Goal: Book appointment/travel/reservation

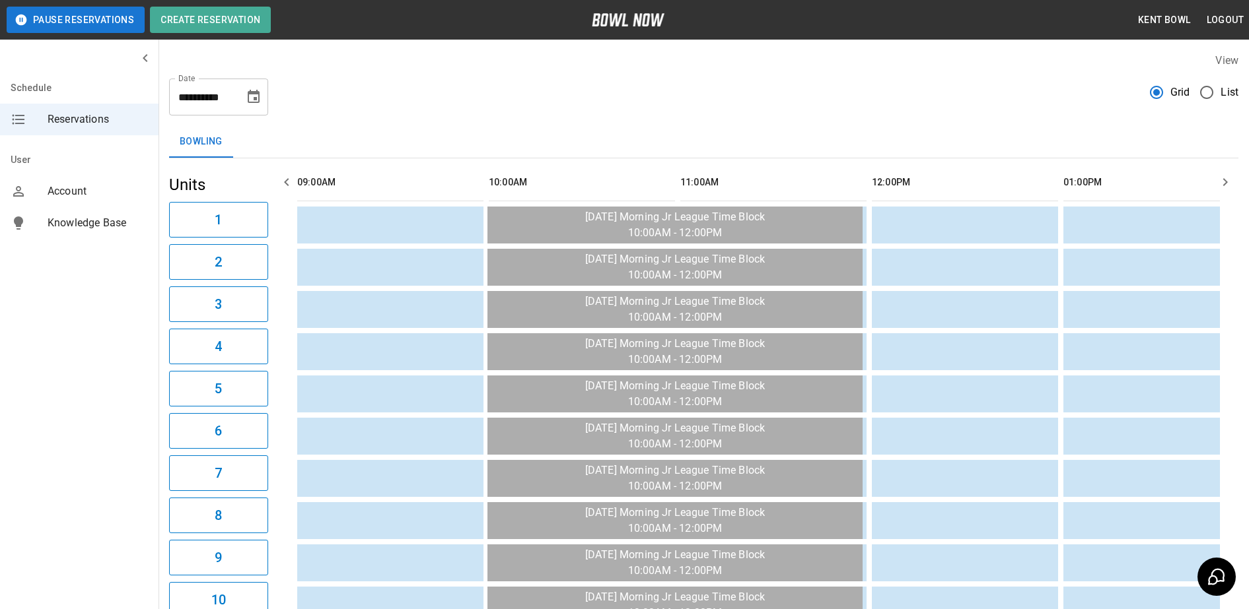
scroll to position [0, 1340]
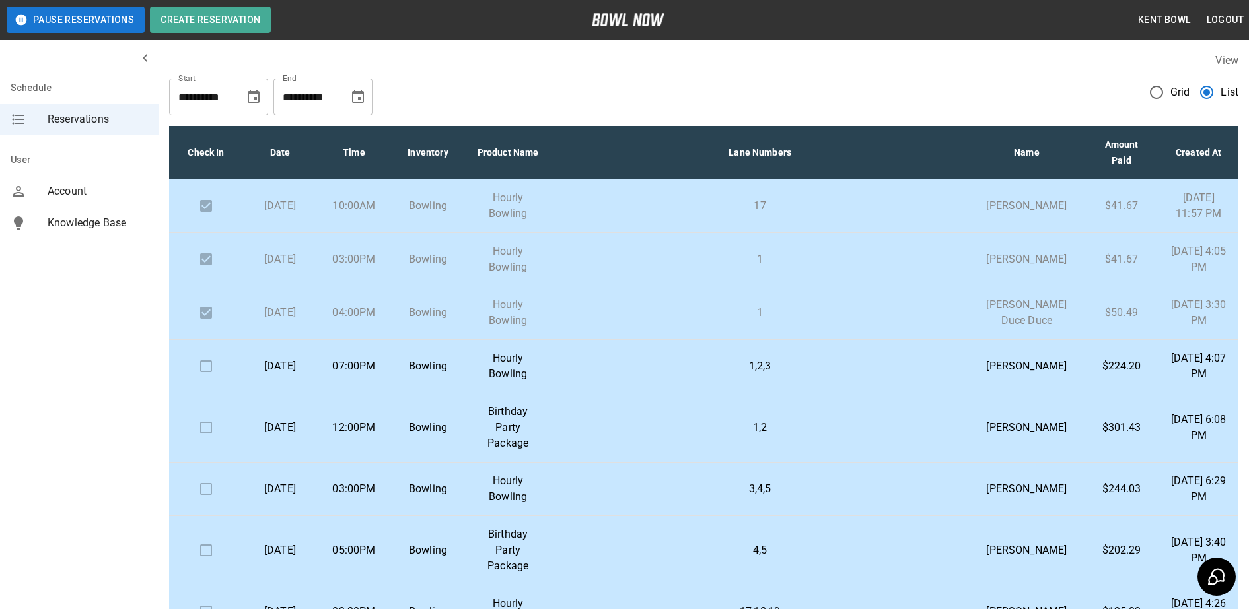
click at [331, 394] on td "07:00PM" at bounding box center [354, 366] width 74 height 53
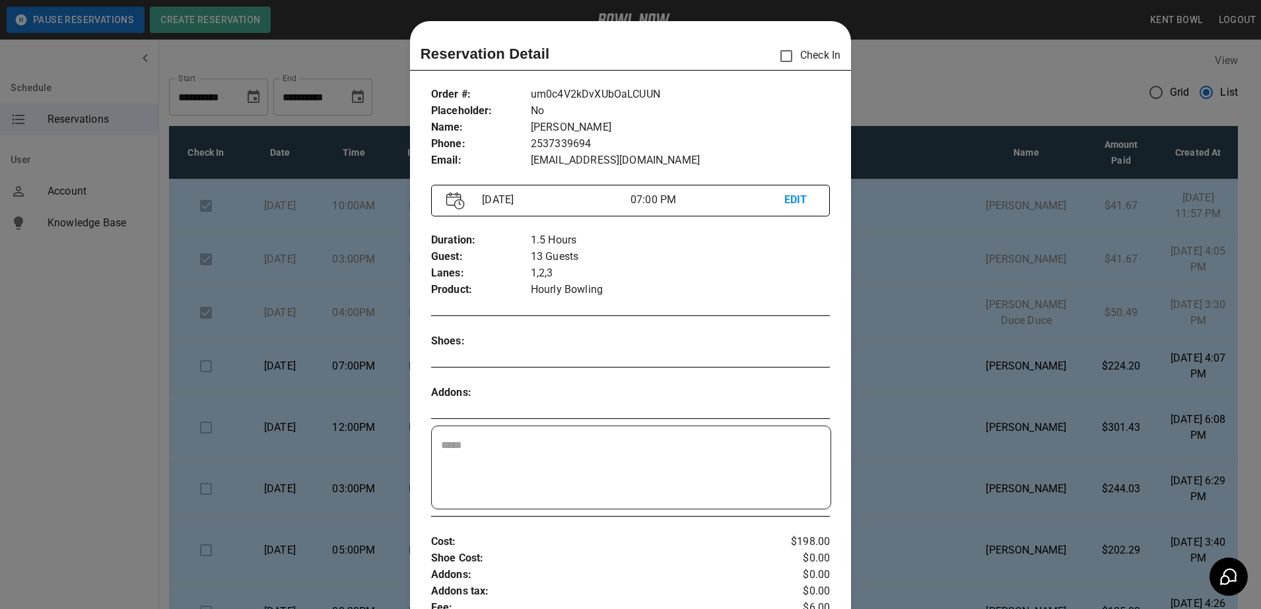
scroll to position [21, 0]
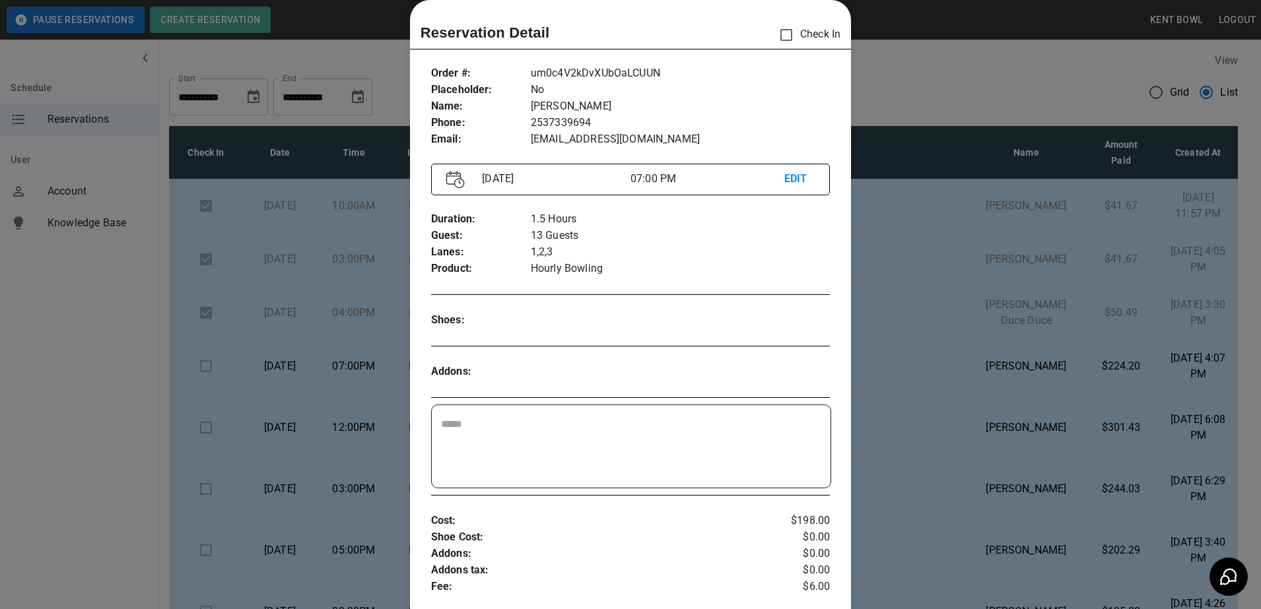
click at [68, 320] on div at bounding box center [630, 304] width 1261 height 609
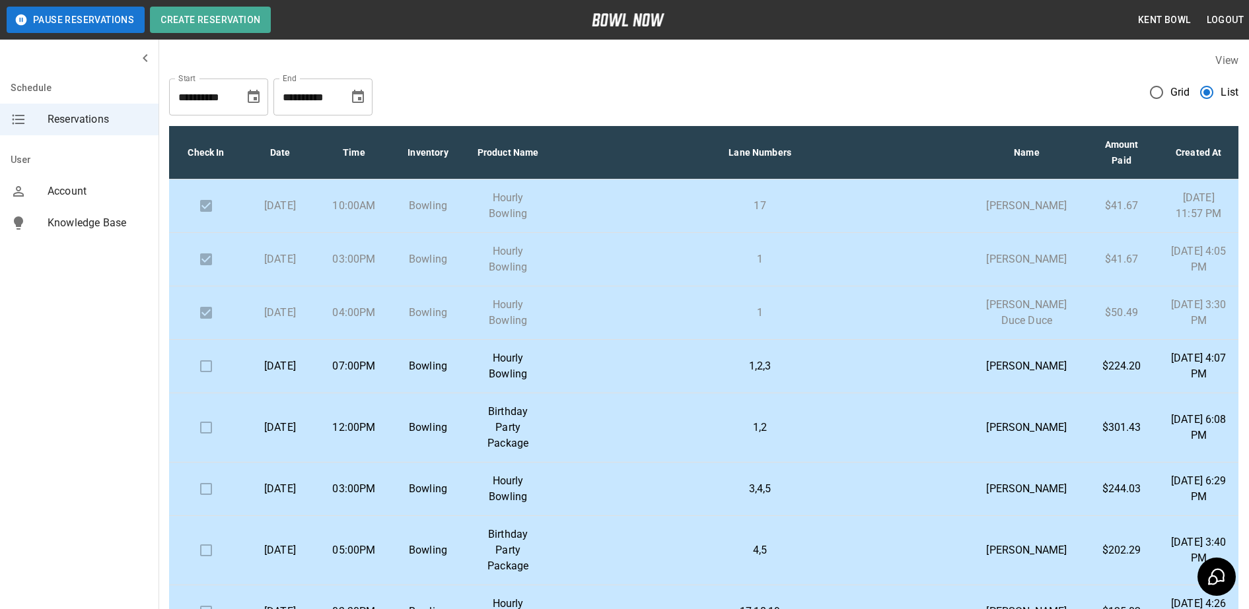
click at [353, 394] on td "07:00PM" at bounding box center [354, 366] width 74 height 53
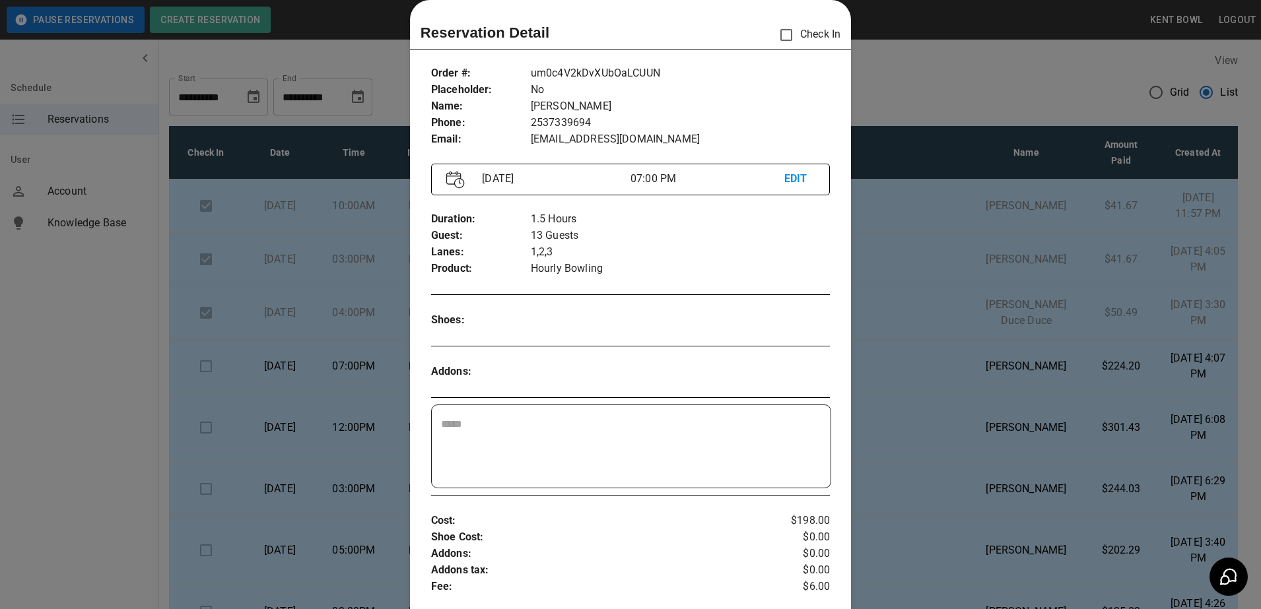
click at [92, 438] on div at bounding box center [630, 304] width 1261 height 609
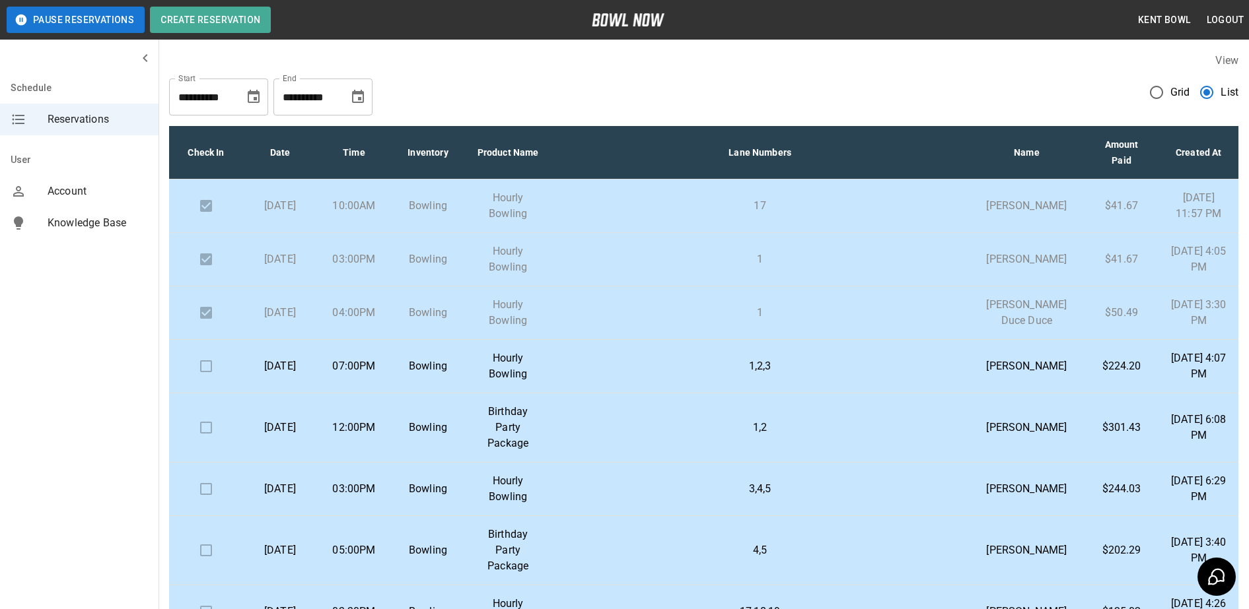
click at [448, 497] on p "Bowling" at bounding box center [427, 489] width 53 height 16
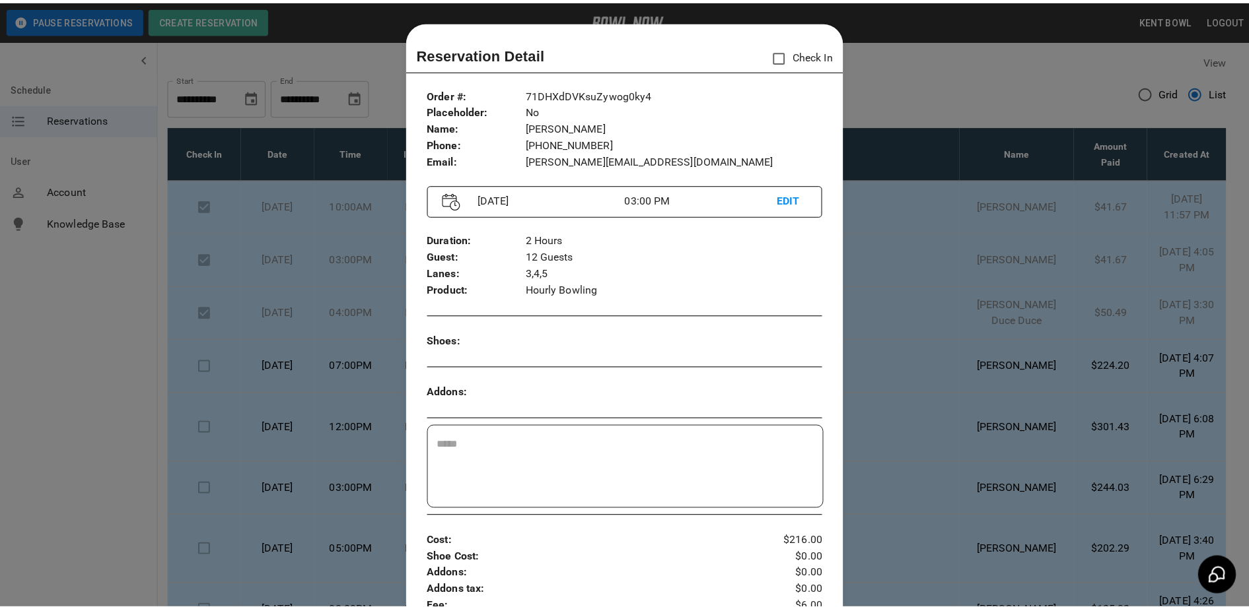
scroll to position [21, 0]
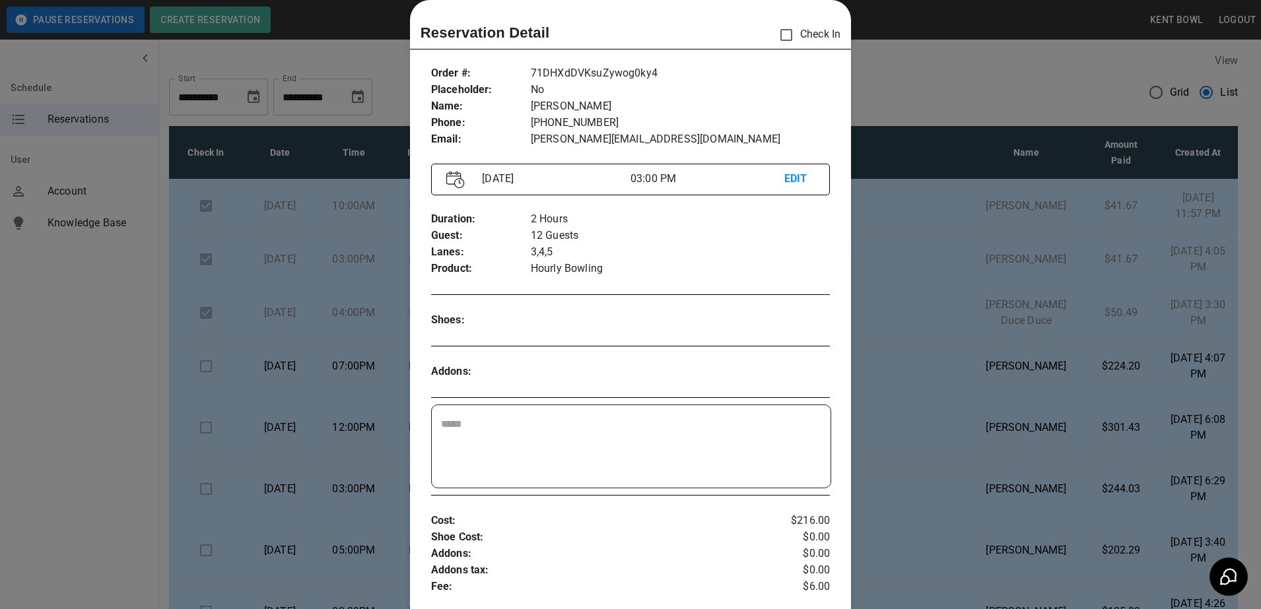
click at [79, 353] on div at bounding box center [630, 304] width 1261 height 609
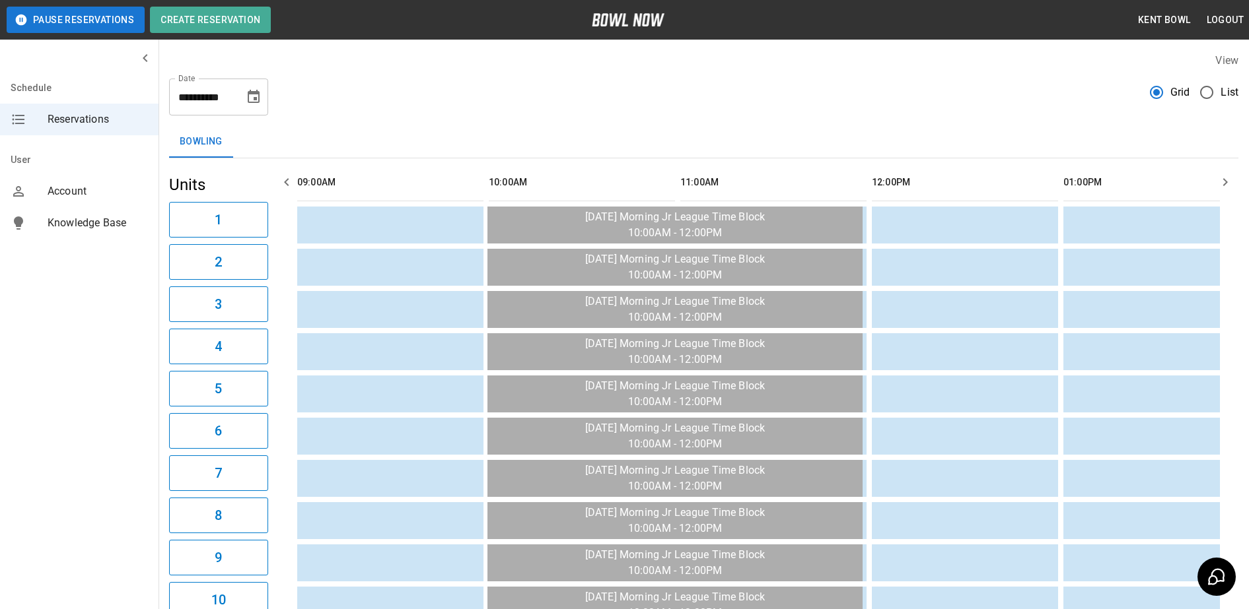
scroll to position [0, 1532]
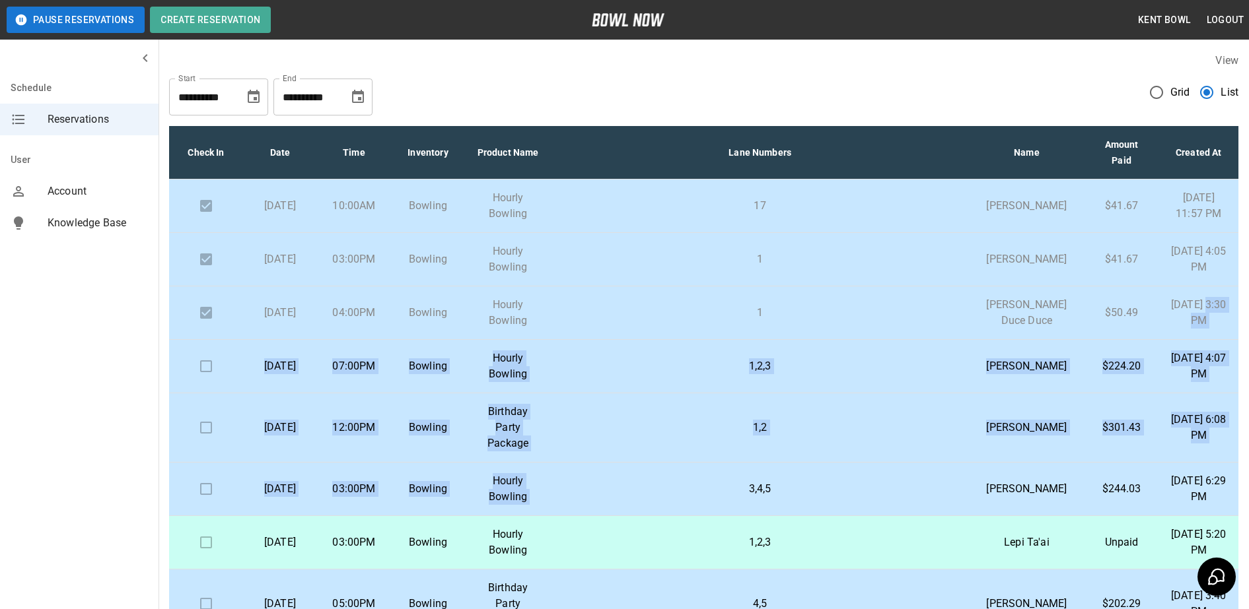
drag, startPoint x: 585, startPoint y: 548, endPoint x: 1216, endPoint y: 337, distance: 665.0
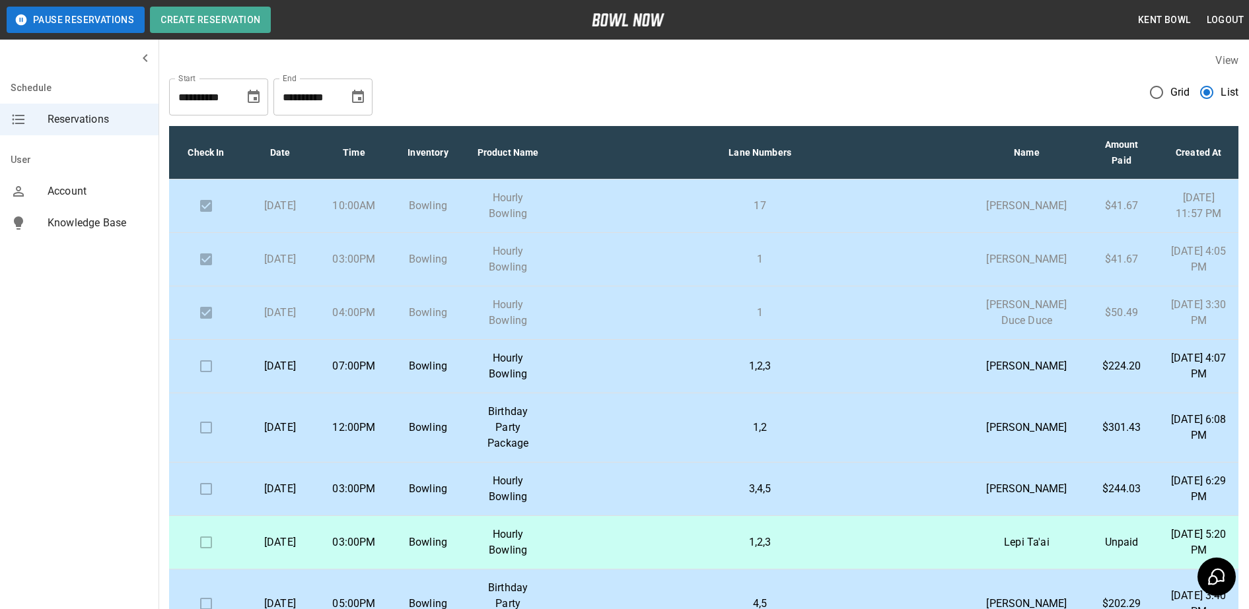
click at [875, 77] on div "**********" at bounding box center [703, 92] width 1069 height 48
click at [1225, 54] on label "View" at bounding box center [1226, 60] width 23 height 13
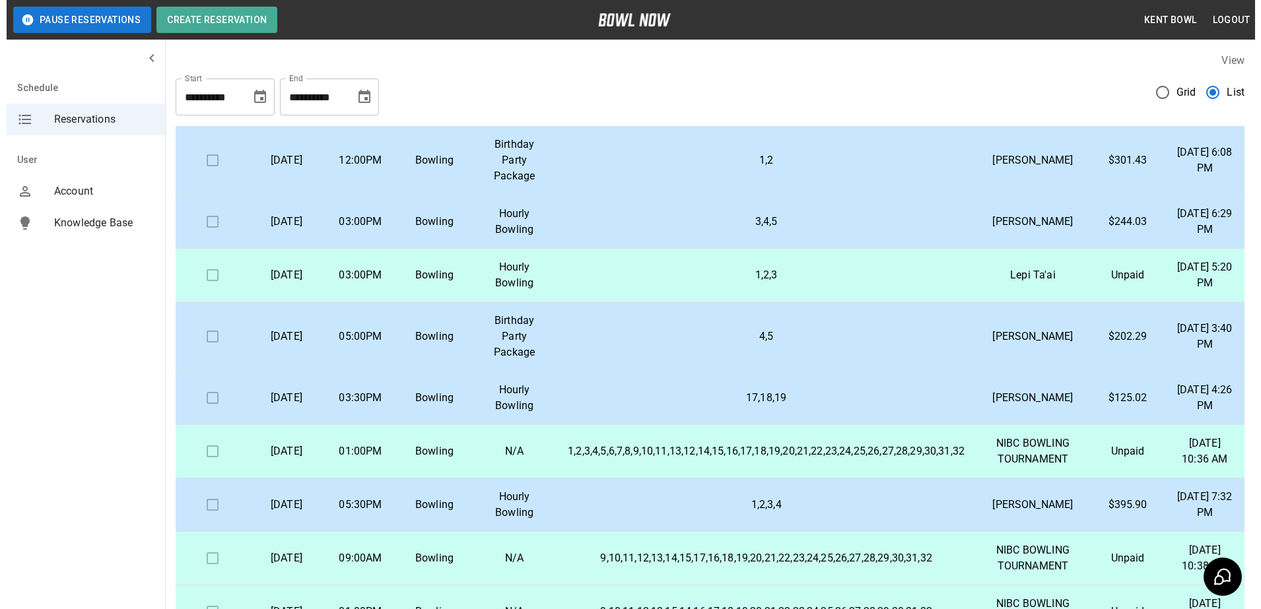
scroll to position [267, 0]
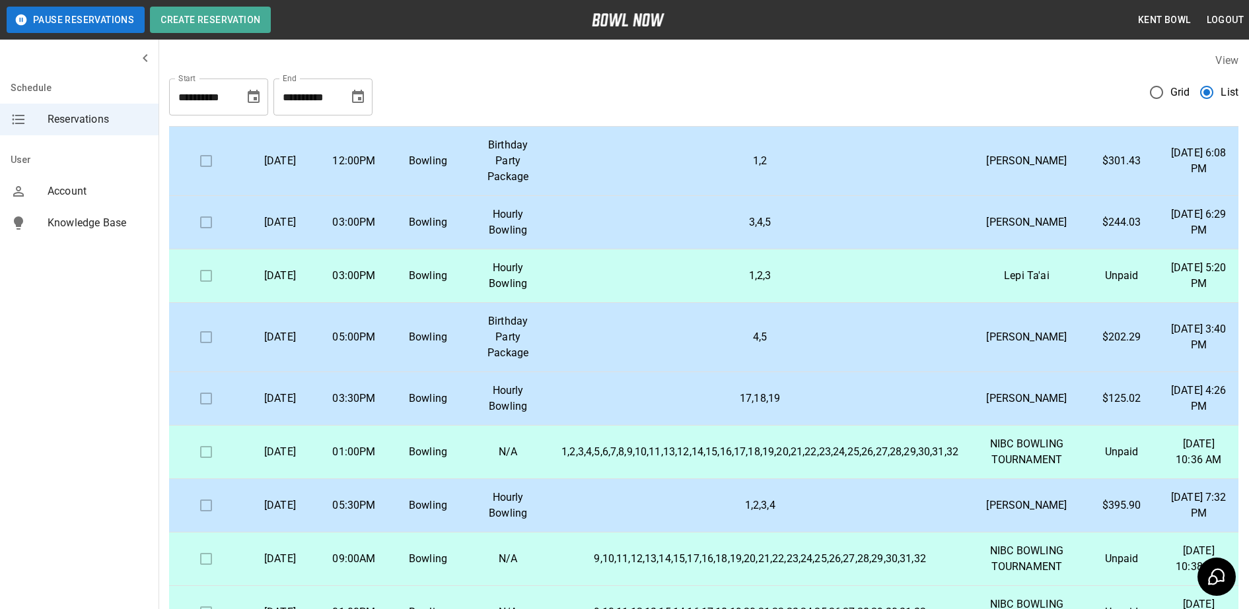
click at [388, 372] on td "05:00PM" at bounding box center [354, 337] width 74 height 69
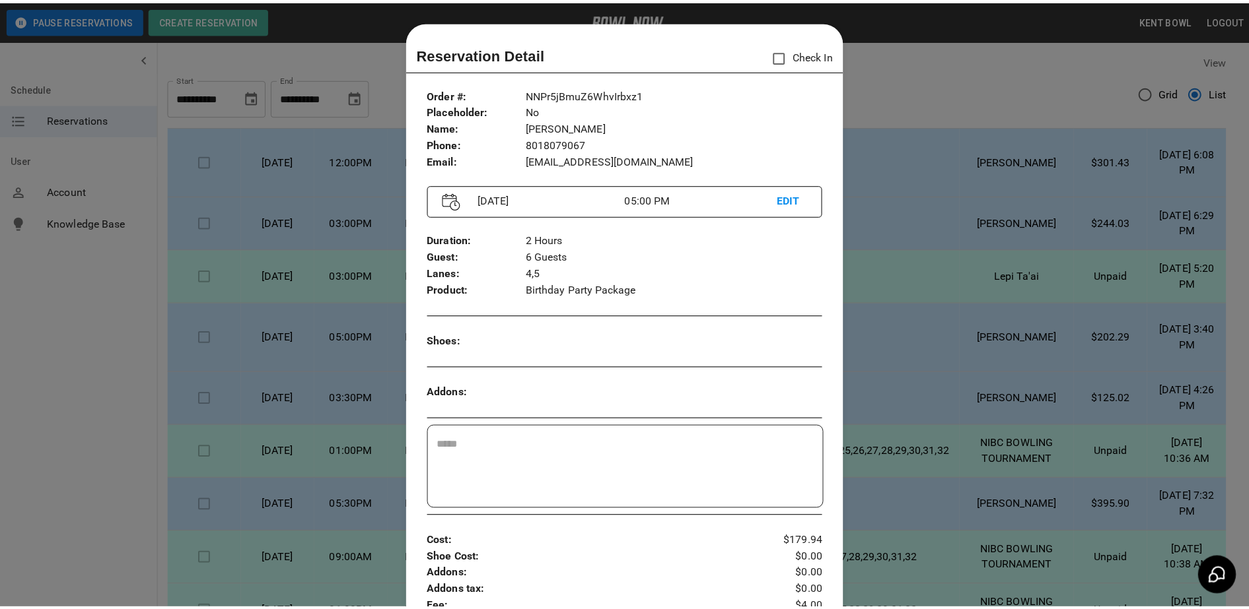
scroll to position [21, 0]
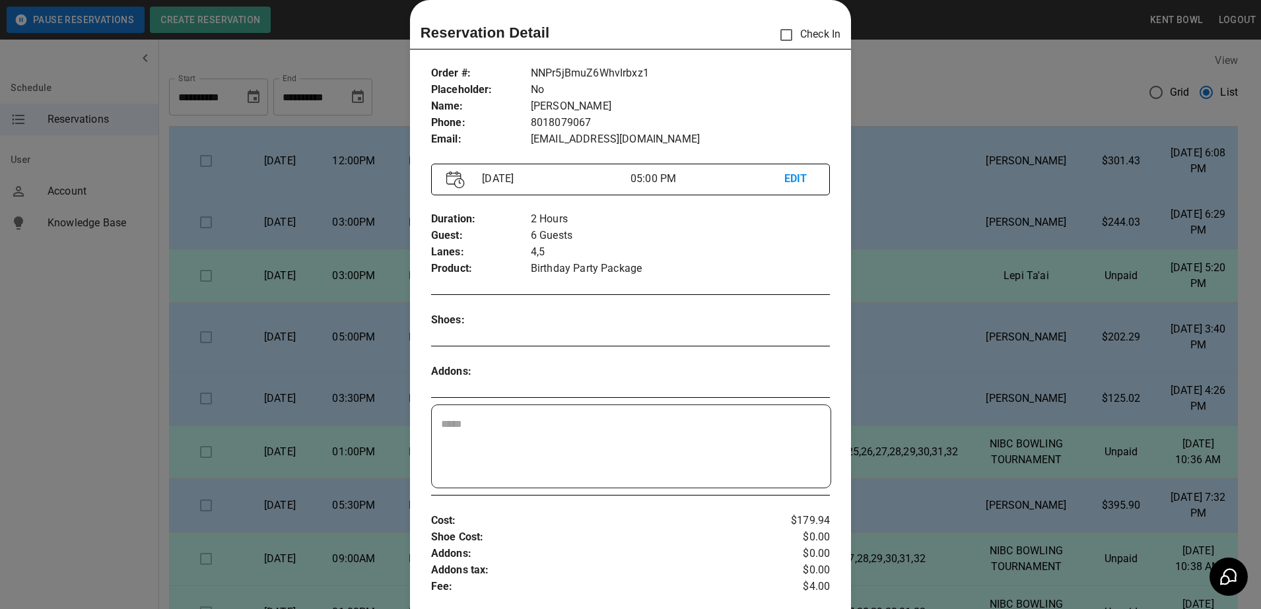
click at [106, 429] on div at bounding box center [630, 304] width 1261 height 609
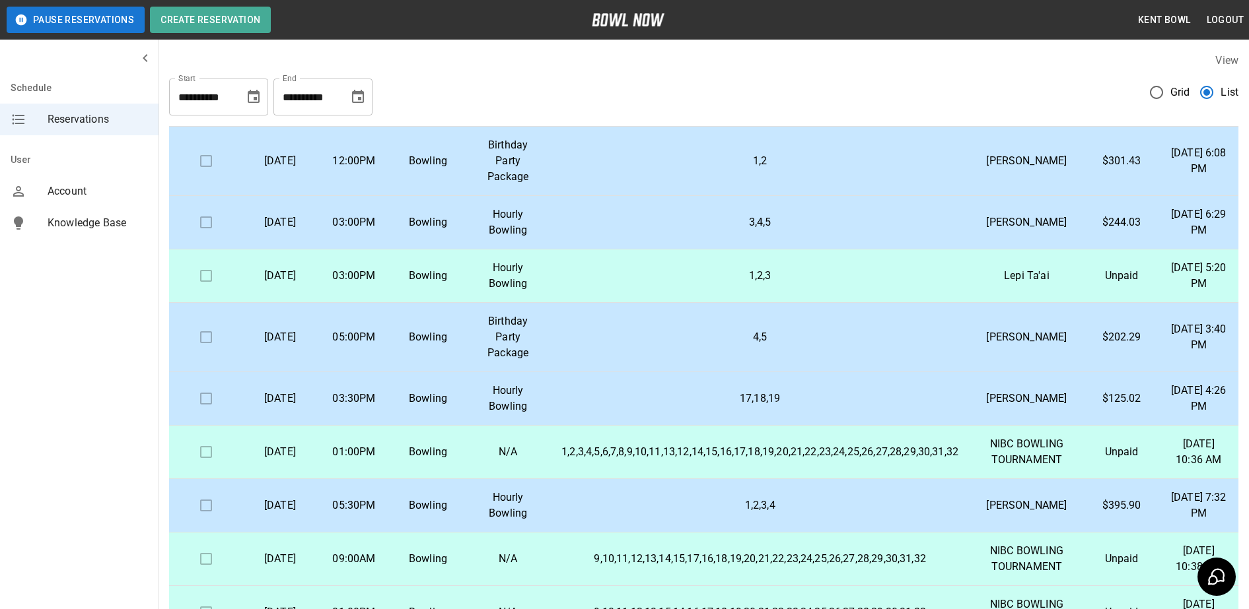
scroll to position [0, 0]
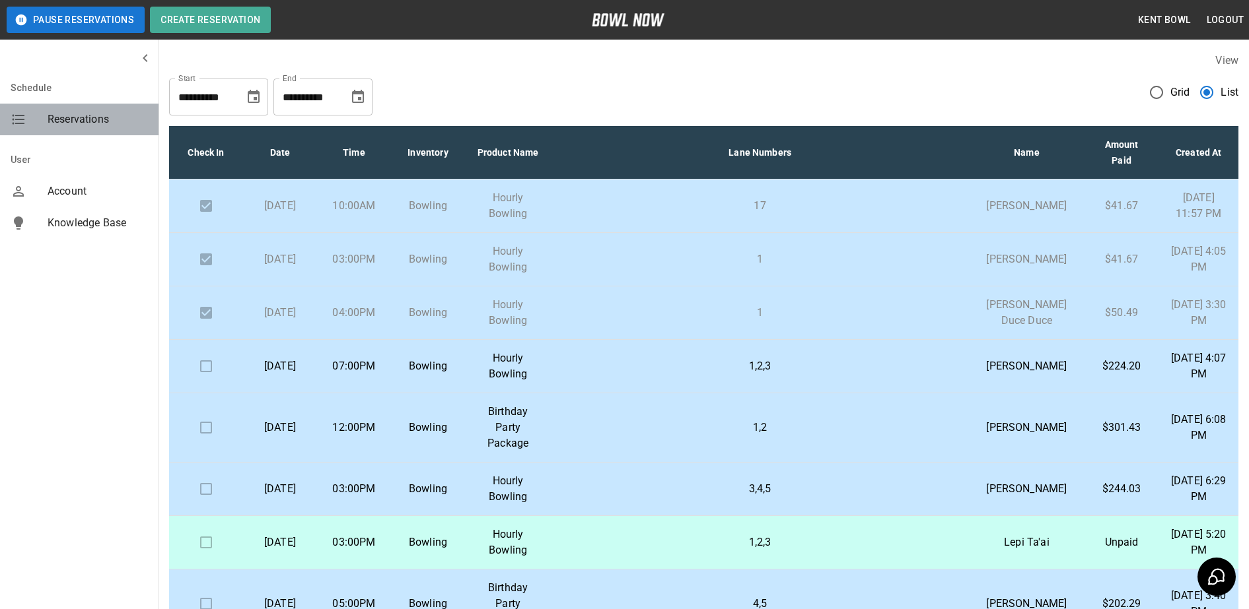
click at [94, 123] on span "Reservations" at bounding box center [98, 120] width 100 height 16
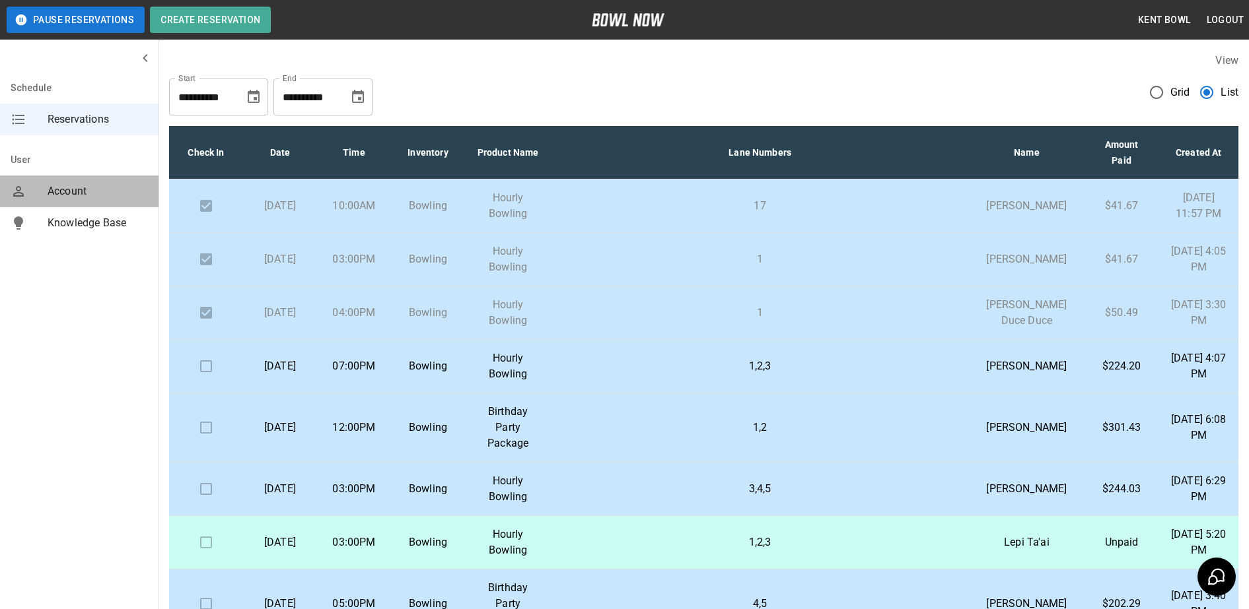
click at [68, 191] on span "Account" at bounding box center [98, 192] width 100 height 16
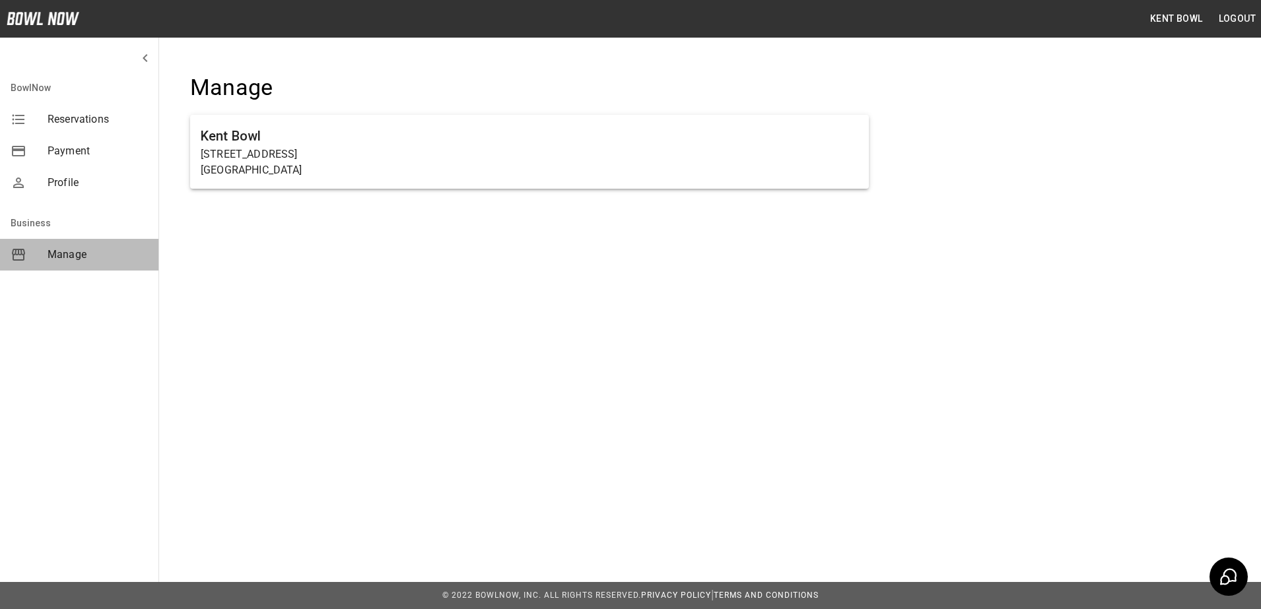
click at [69, 257] on span "Manage" at bounding box center [98, 255] width 100 height 16
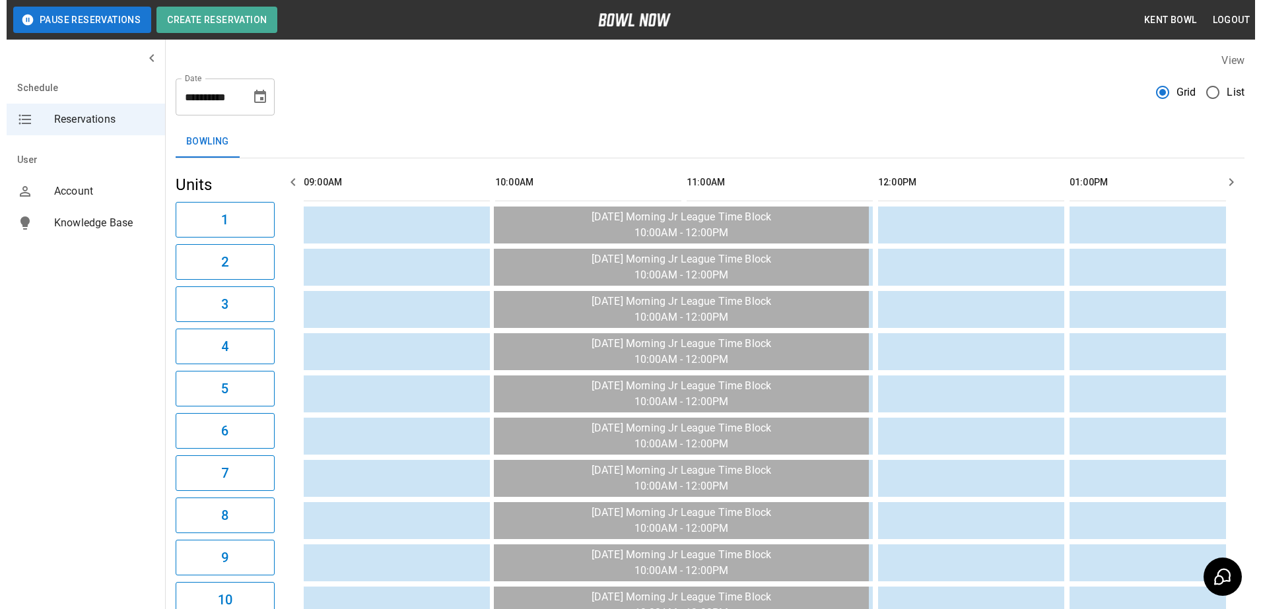
scroll to position [0, 1532]
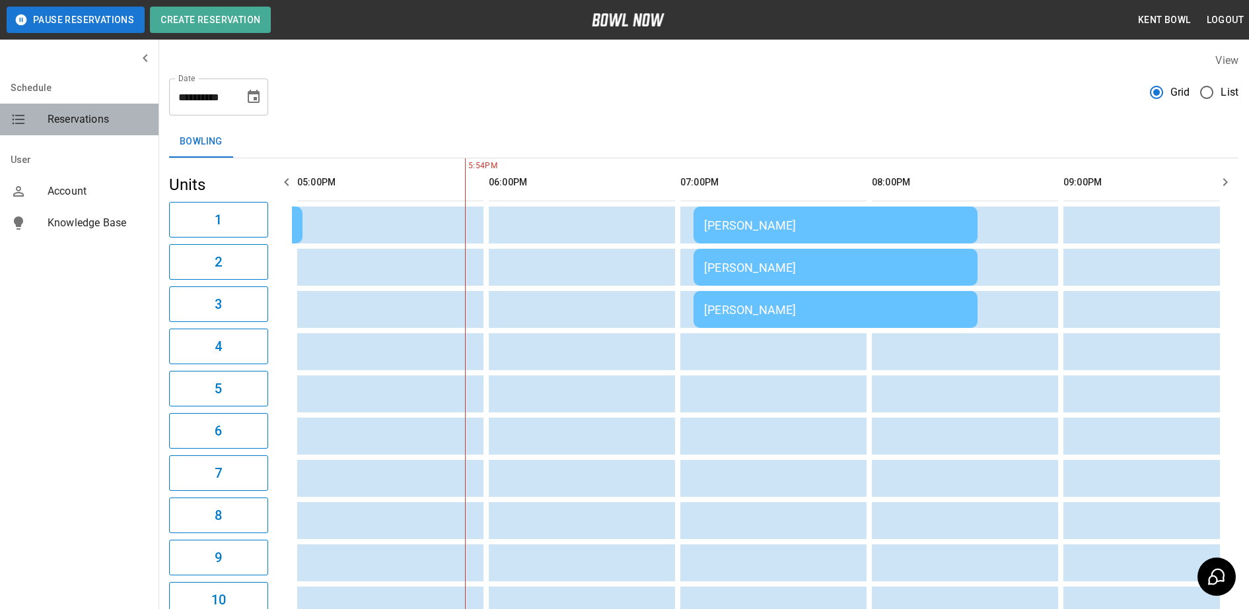
click at [64, 131] on div "Reservations" at bounding box center [79, 120] width 158 height 32
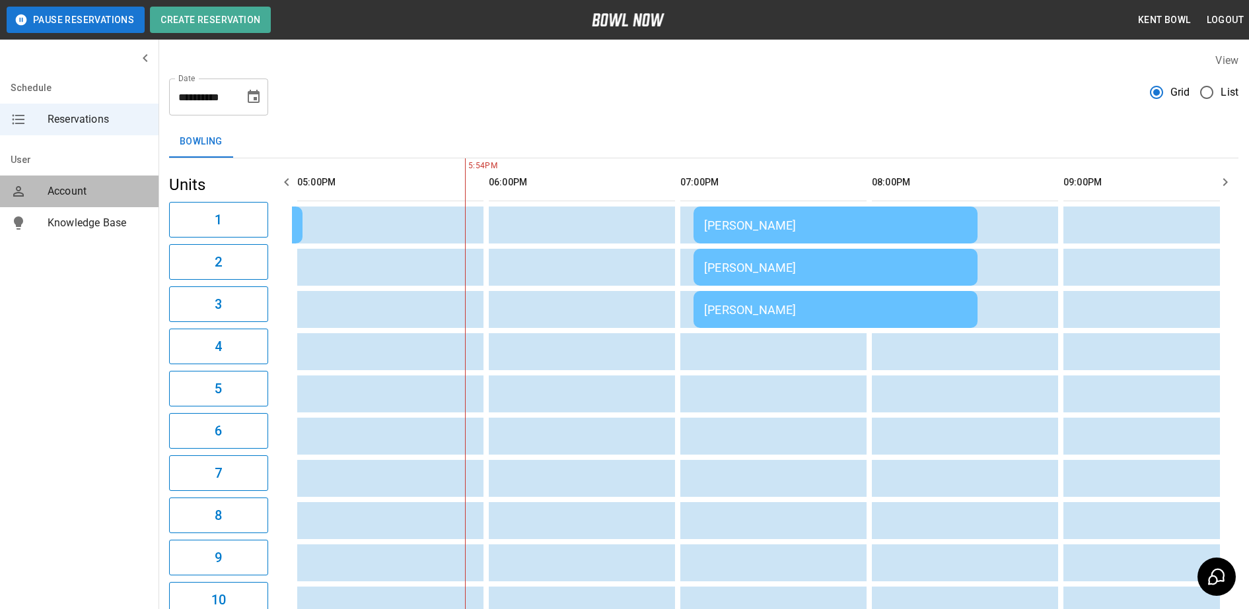
click at [69, 194] on span "Account" at bounding box center [98, 192] width 100 height 16
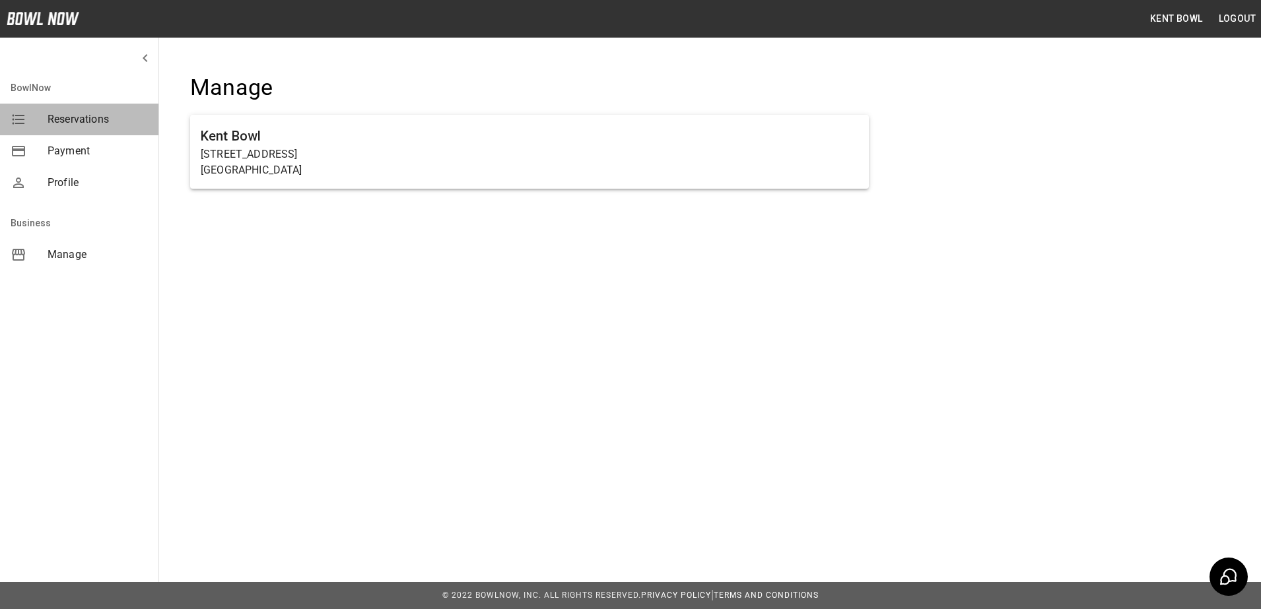
click at [73, 115] on span "Reservations" at bounding box center [98, 120] width 100 height 16
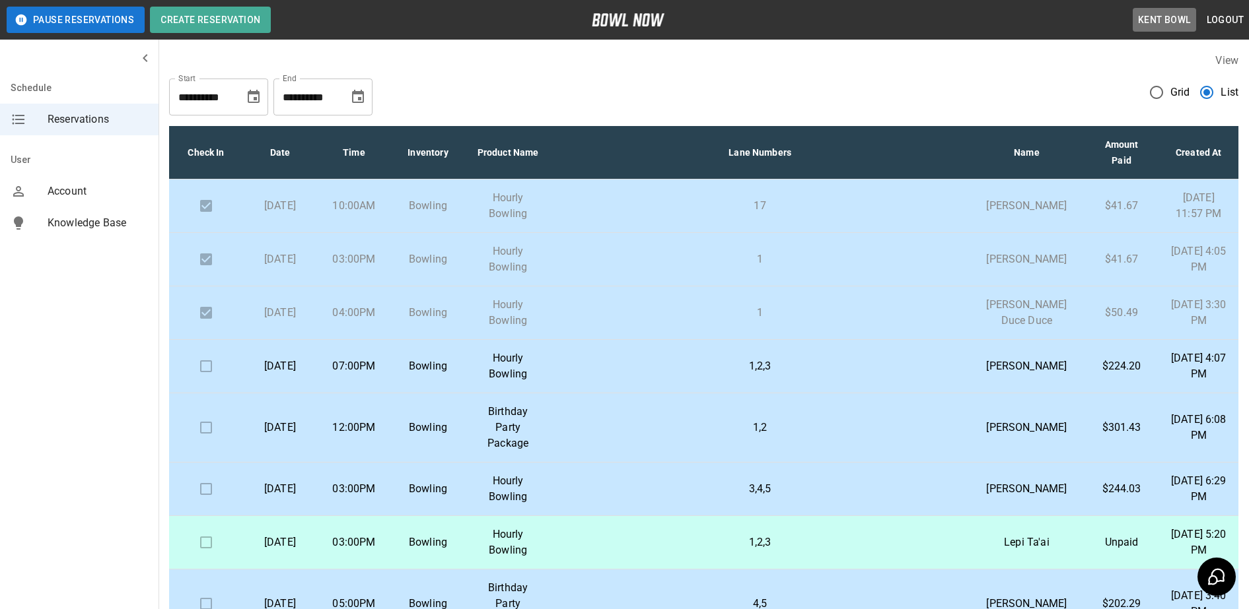
click at [1155, 19] on button "Kent Bowl" at bounding box center [1163, 20] width 63 height 24
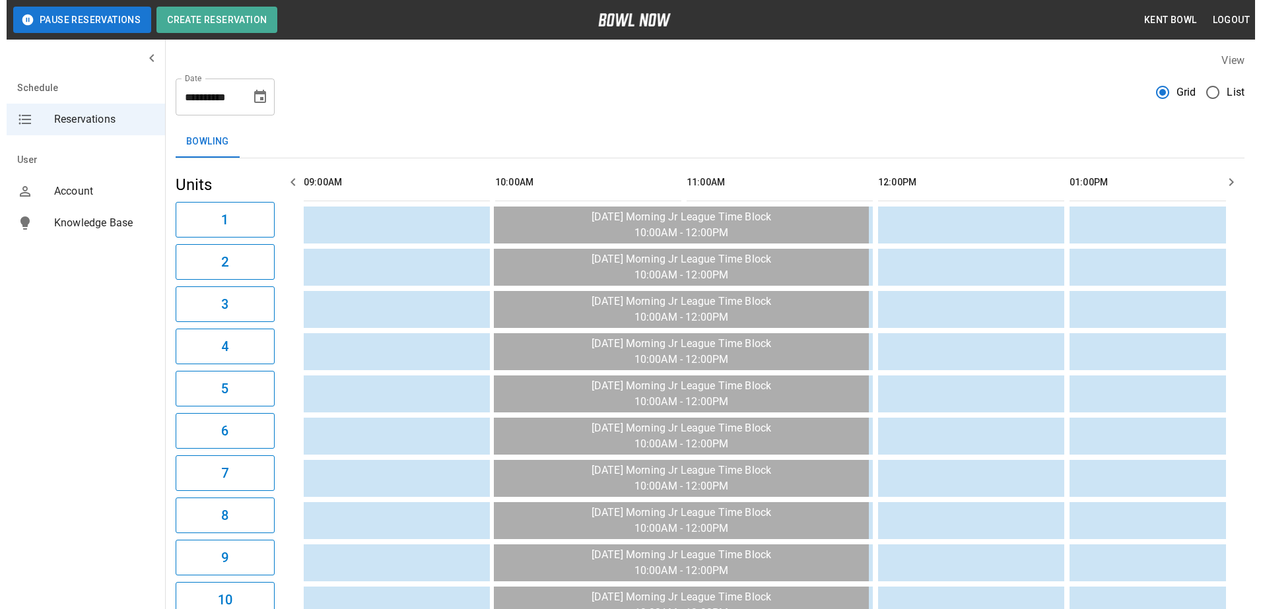
scroll to position [0, 1723]
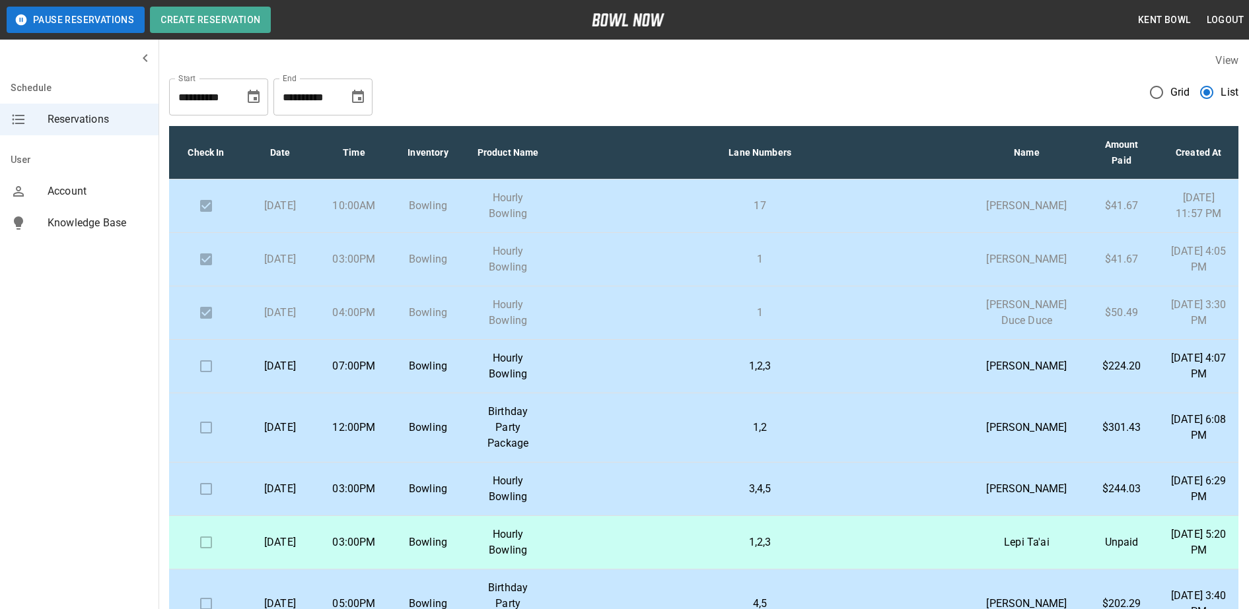
click at [425, 374] on p "Bowling" at bounding box center [427, 367] width 53 height 16
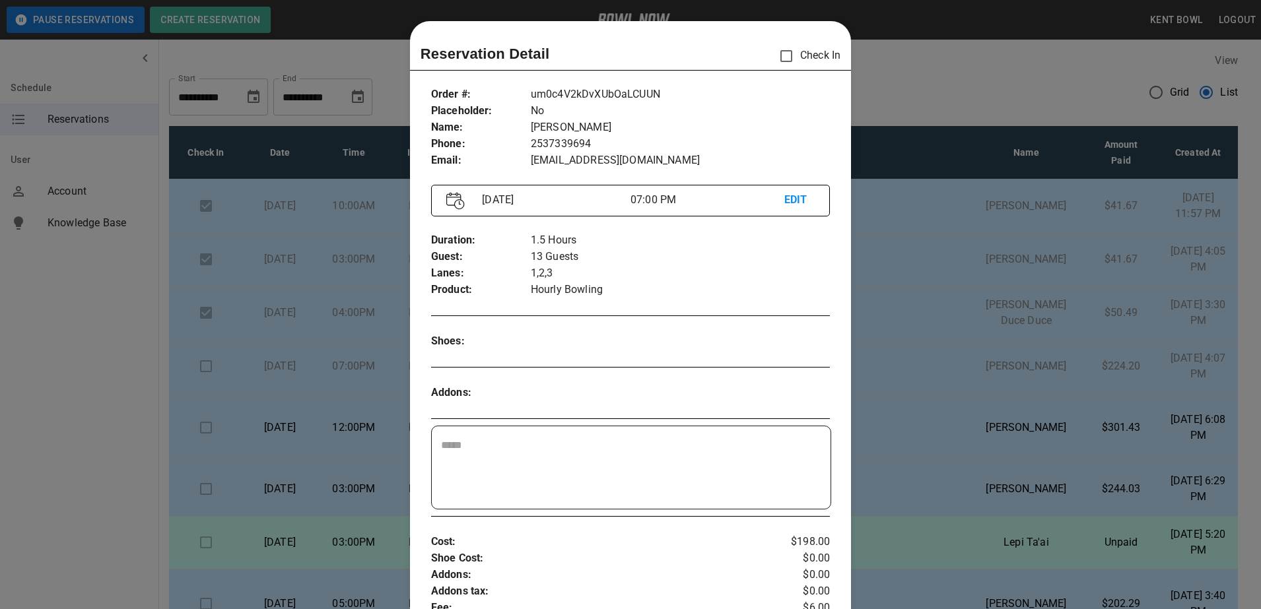
scroll to position [21, 0]
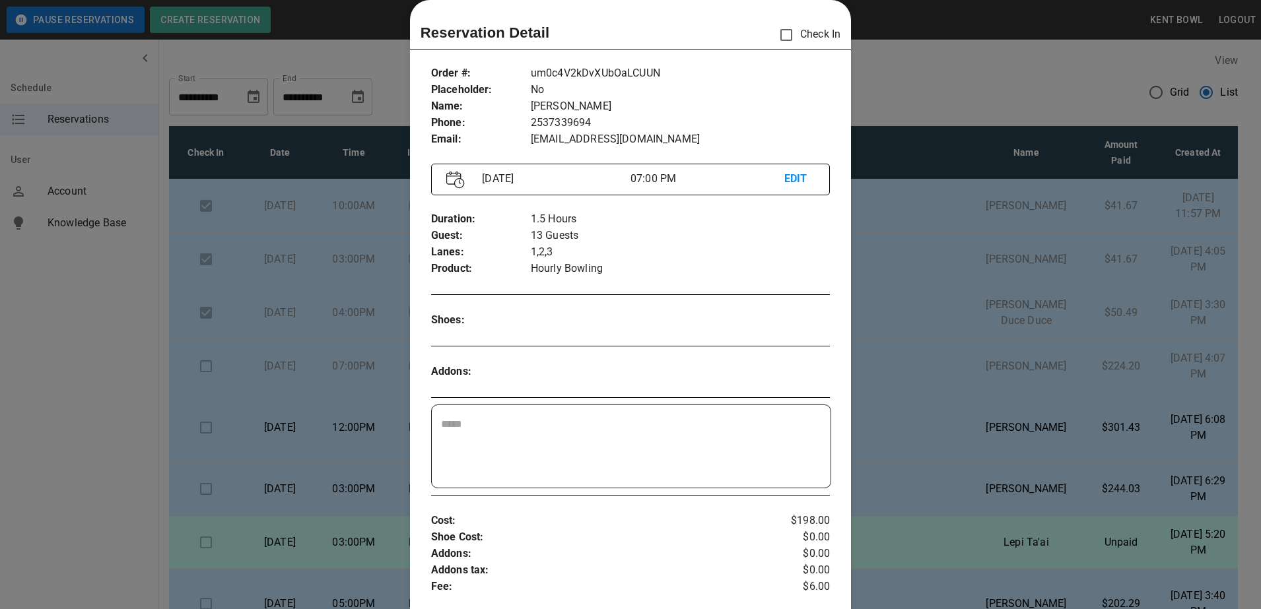
click at [79, 416] on div at bounding box center [630, 304] width 1261 height 609
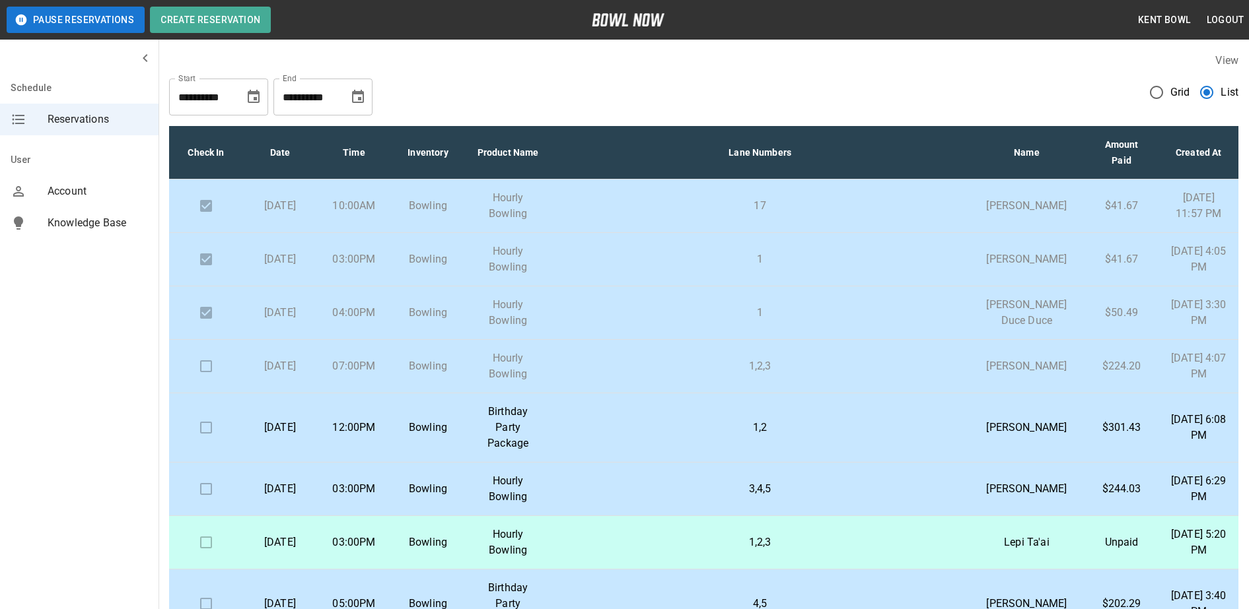
click at [205, 394] on td at bounding box center [206, 366] width 74 height 53
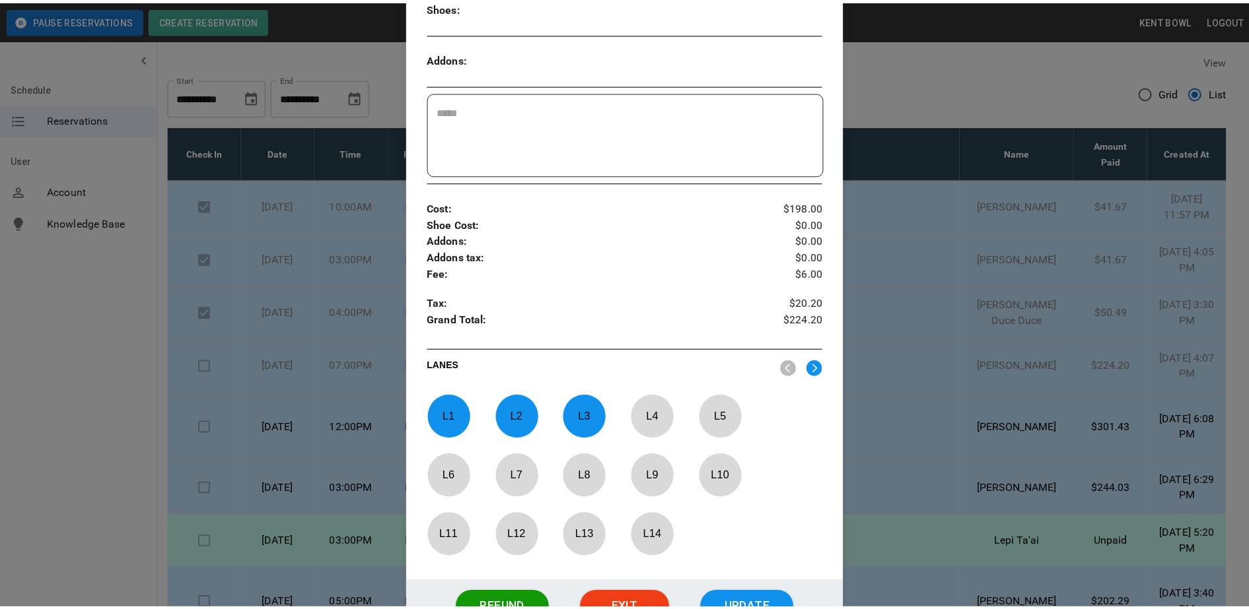
scroll to position [351, 0]
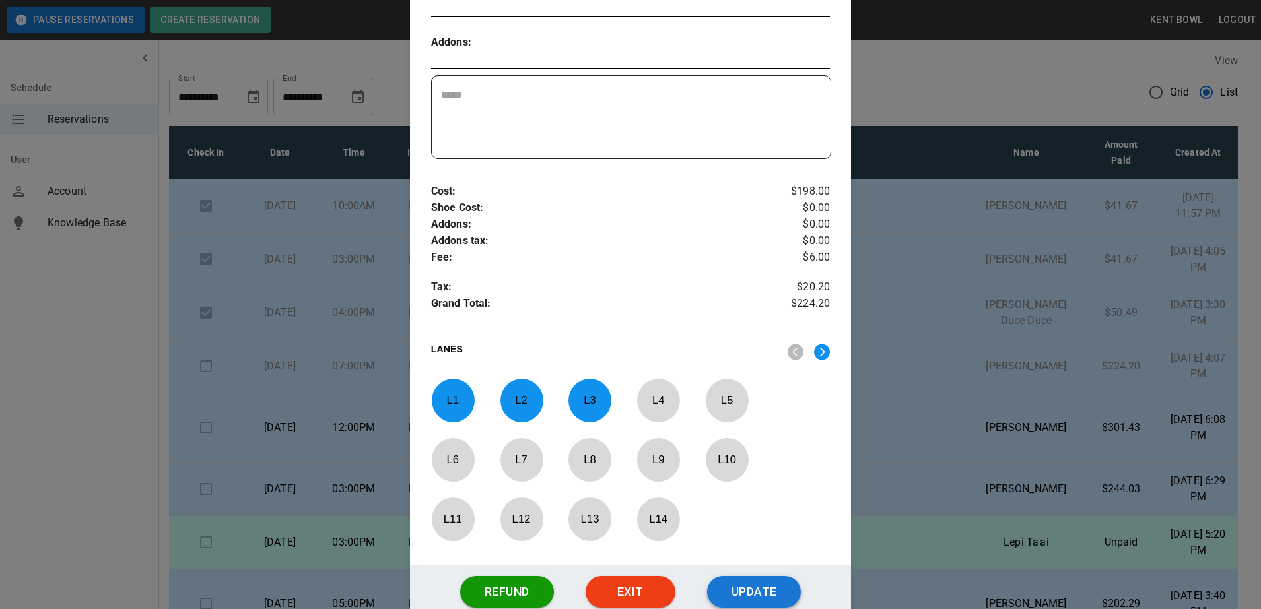
click at [752, 597] on button "Update" at bounding box center [754, 592] width 94 height 32
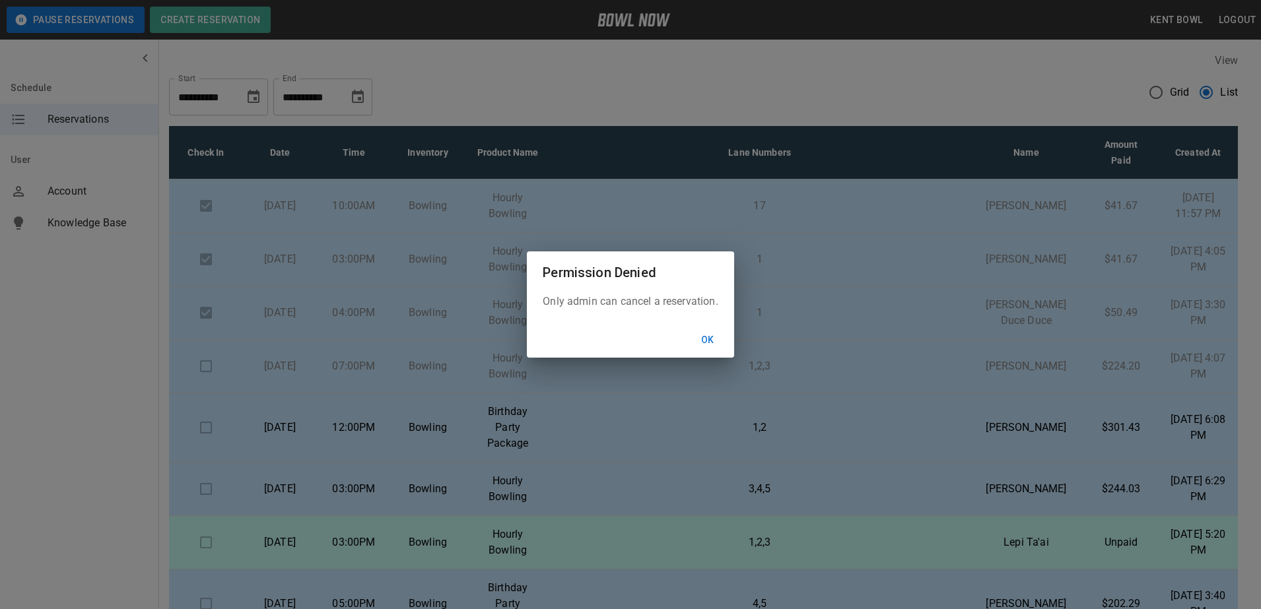
click at [724, 339] on button "Ok" at bounding box center [708, 340] width 42 height 24
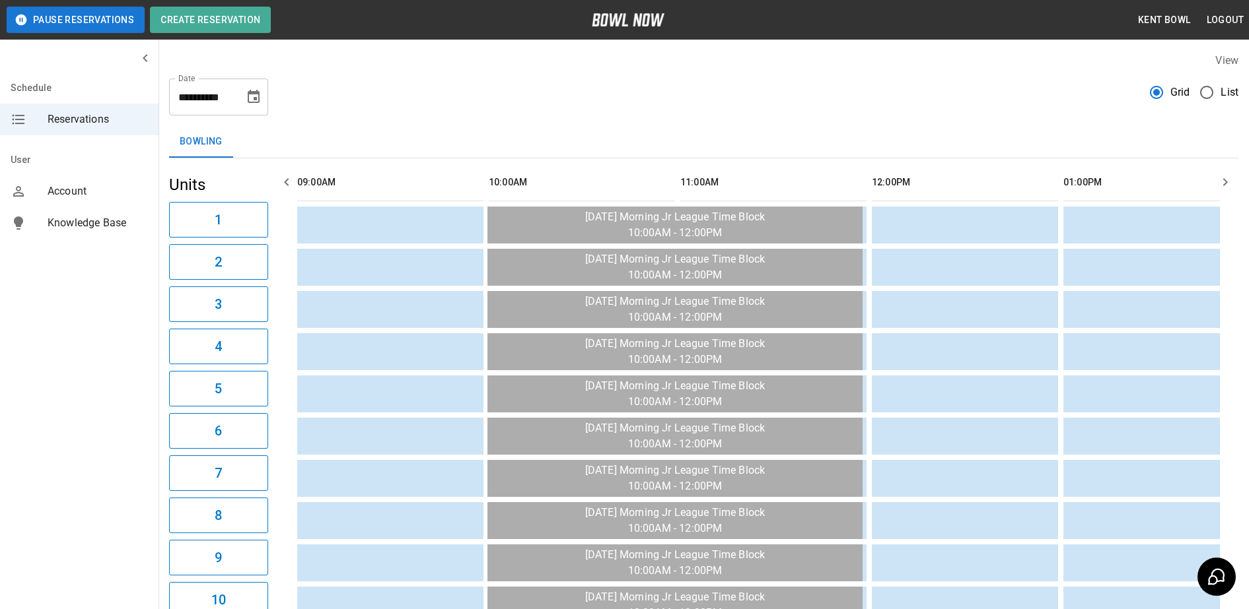
scroll to position [0, 1915]
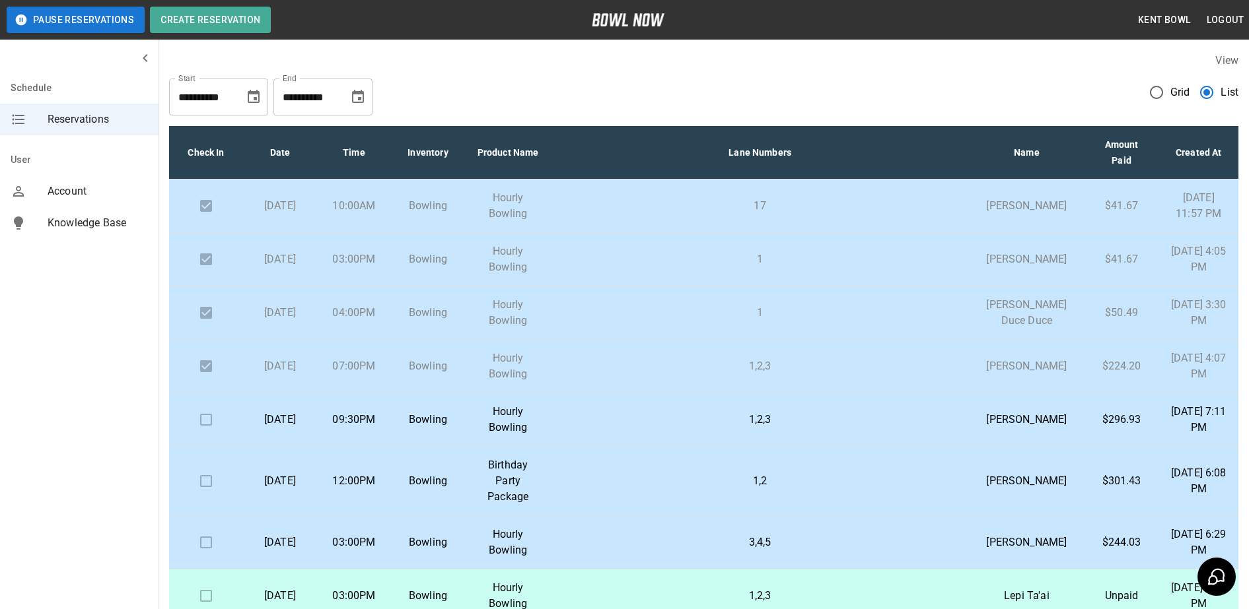
click at [400, 447] on td "Bowling" at bounding box center [428, 420] width 74 height 53
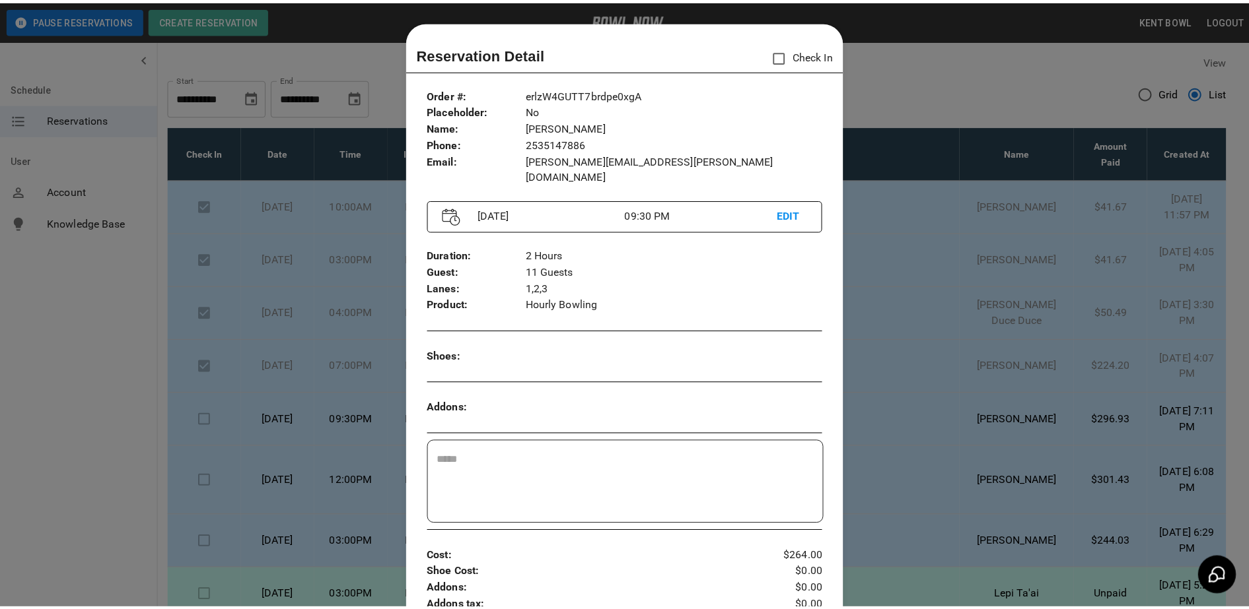
scroll to position [21, 0]
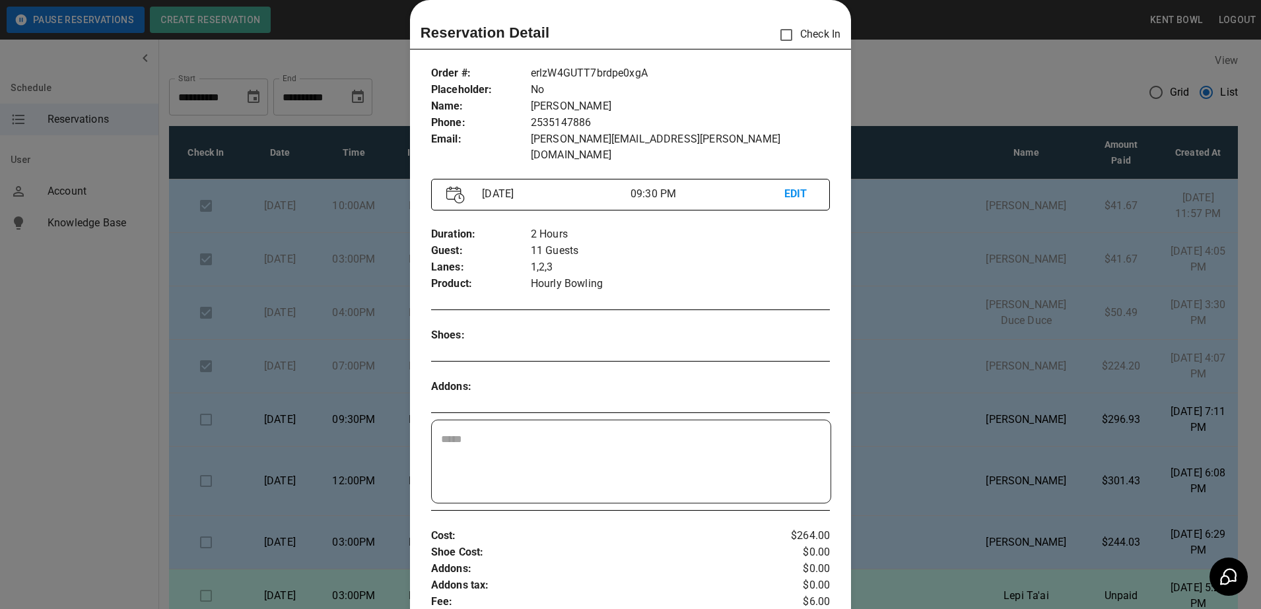
click at [92, 324] on div at bounding box center [630, 304] width 1261 height 609
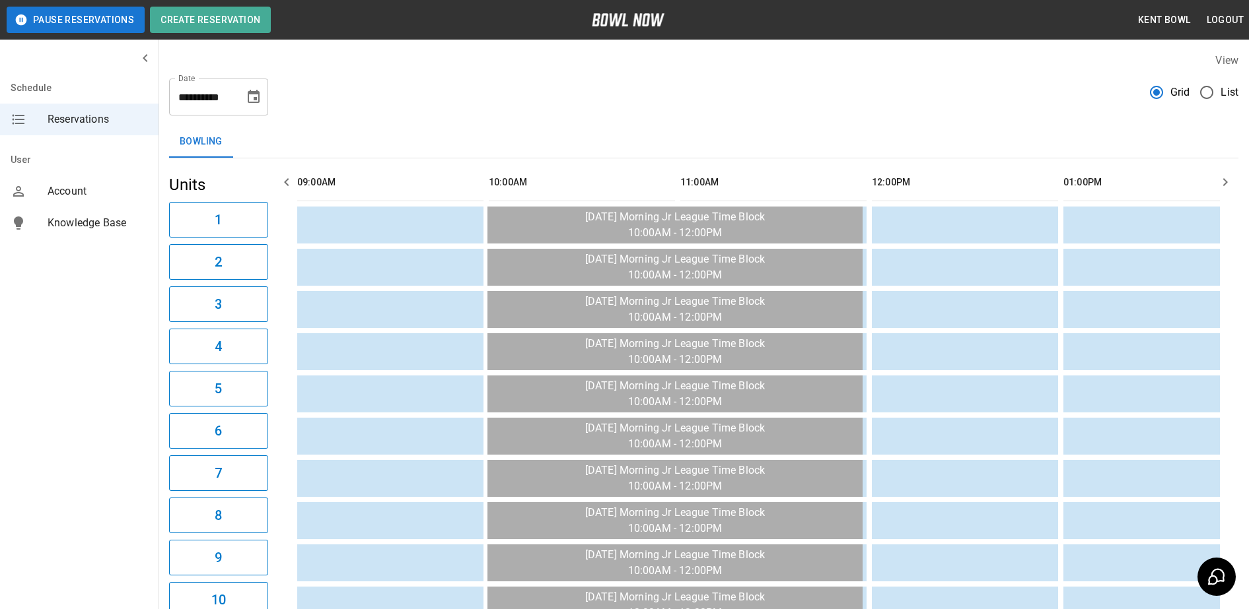
scroll to position [0, 2106]
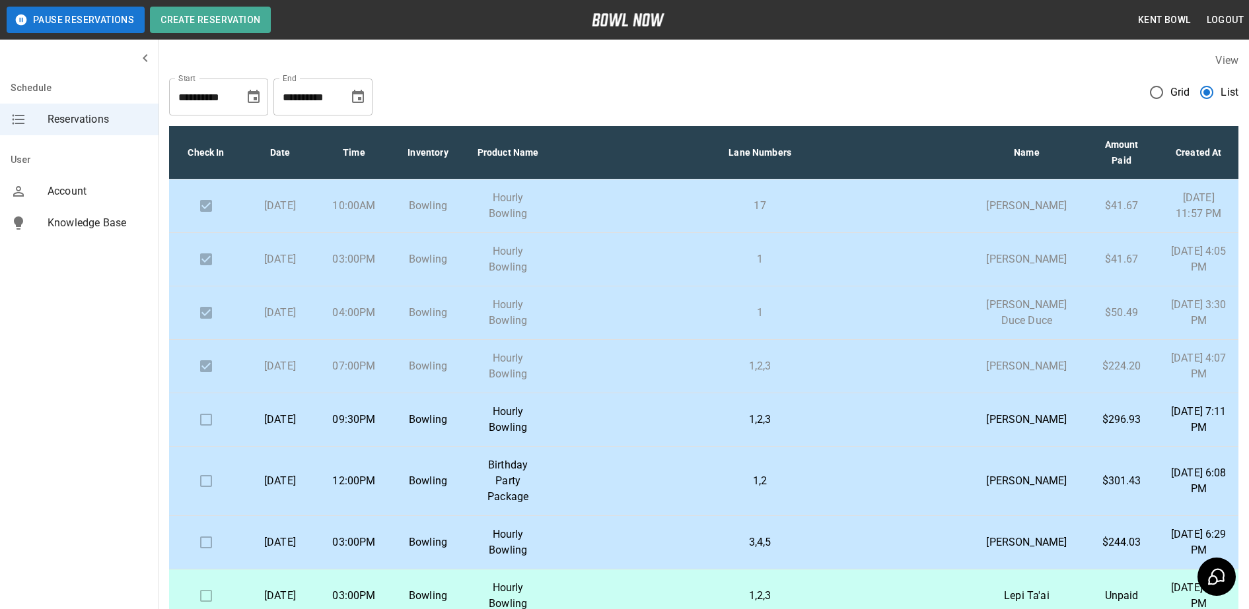
click at [46, 18] on button "Pause Reservations" at bounding box center [76, 20] width 138 height 26
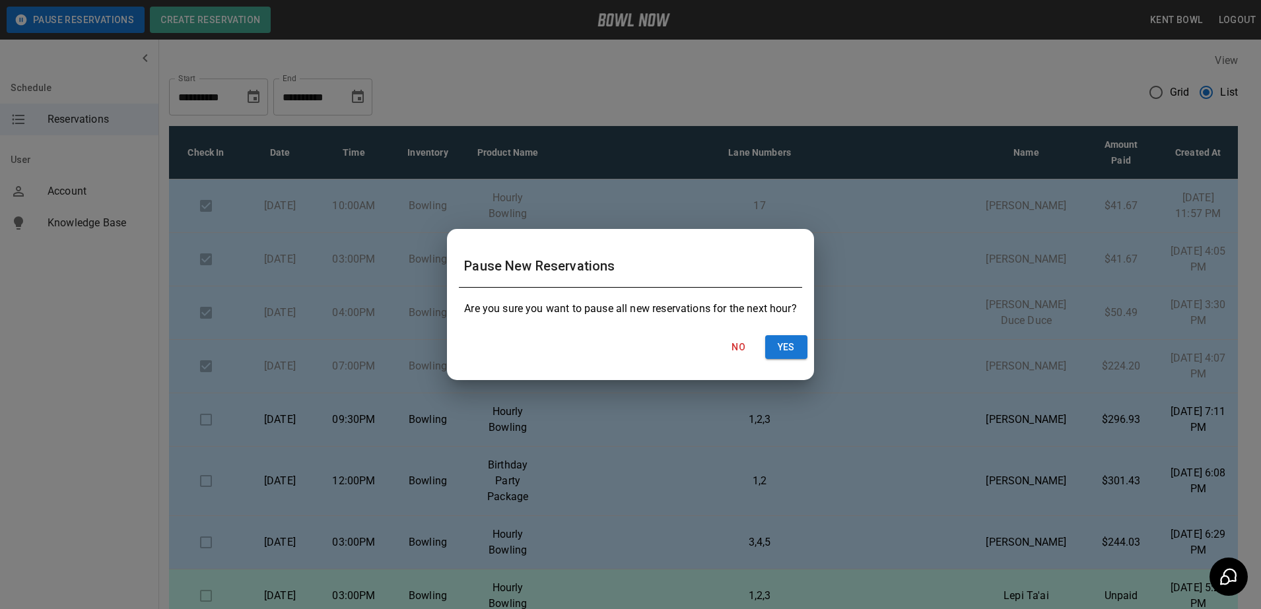
click at [47, 268] on div "Pause New Reservations Are you sure you want to pause all new reservations for …" at bounding box center [630, 304] width 1261 height 609
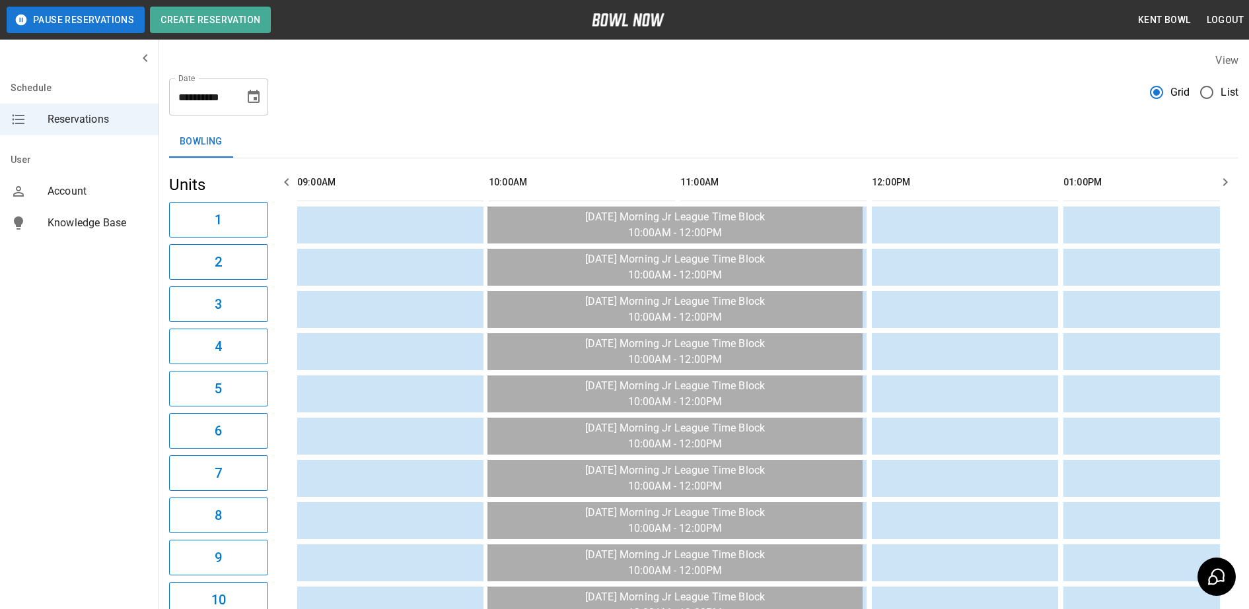
scroll to position [0, 2106]
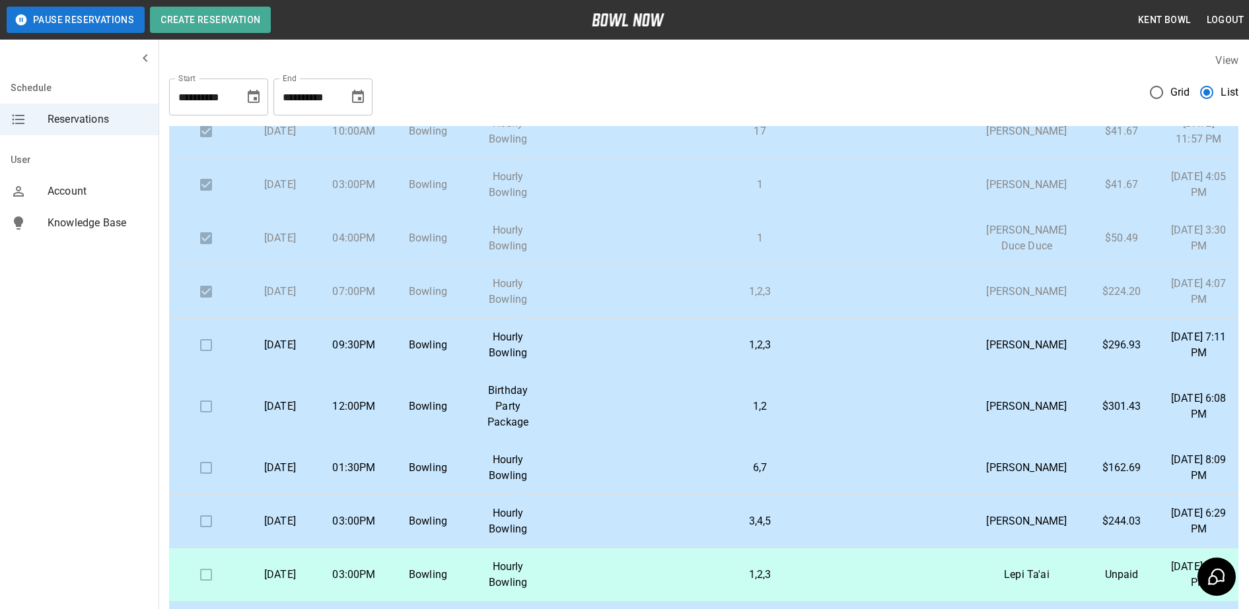
scroll to position [96, 0]
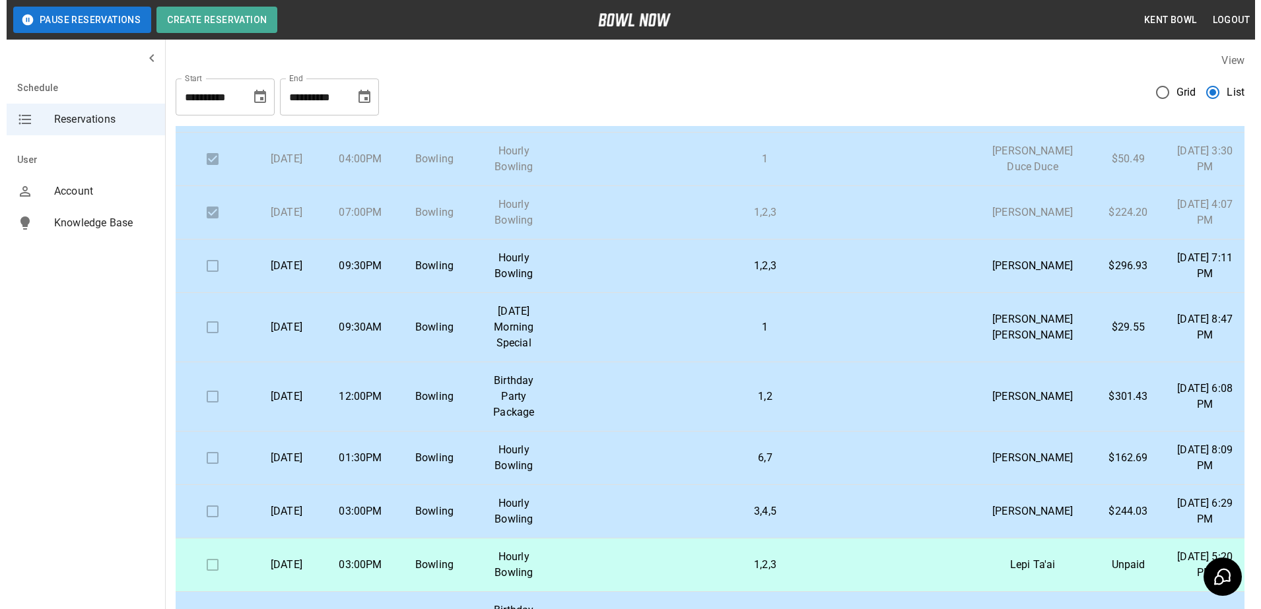
scroll to position [155, 0]
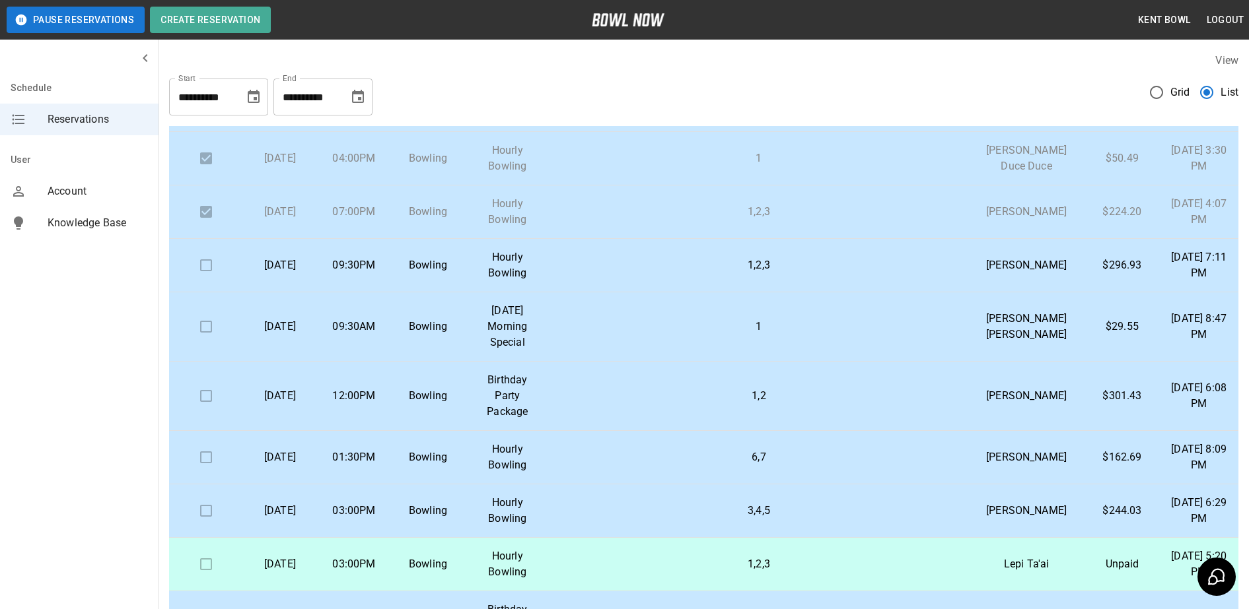
click at [429, 485] on td "Bowling" at bounding box center [428, 457] width 74 height 53
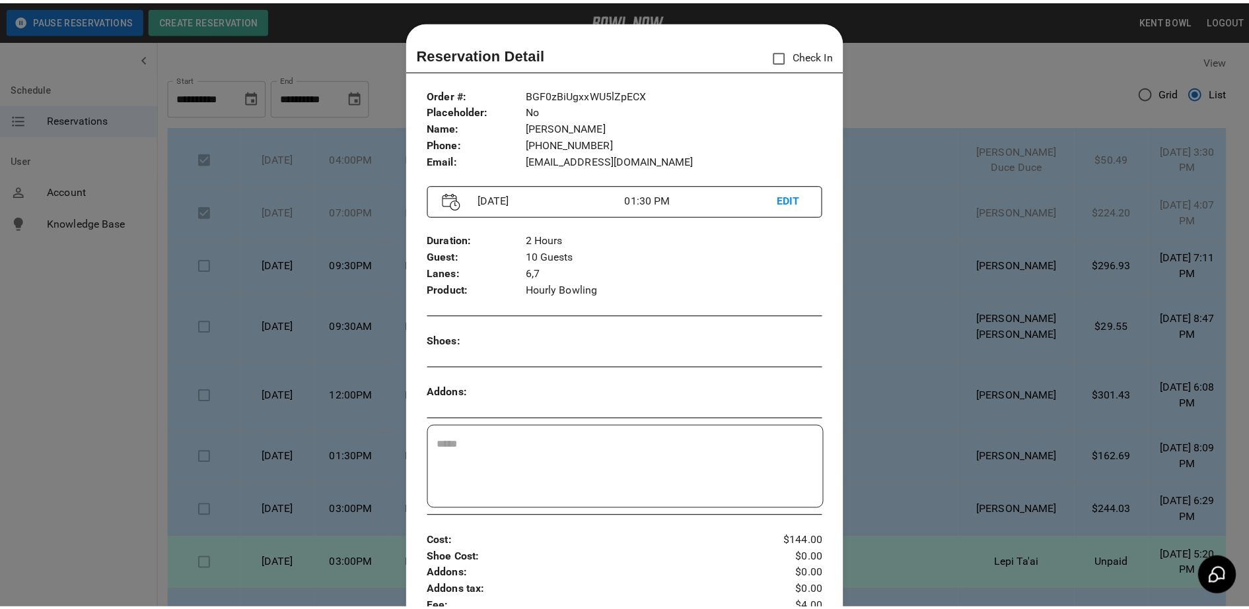
scroll to position [21, 0]
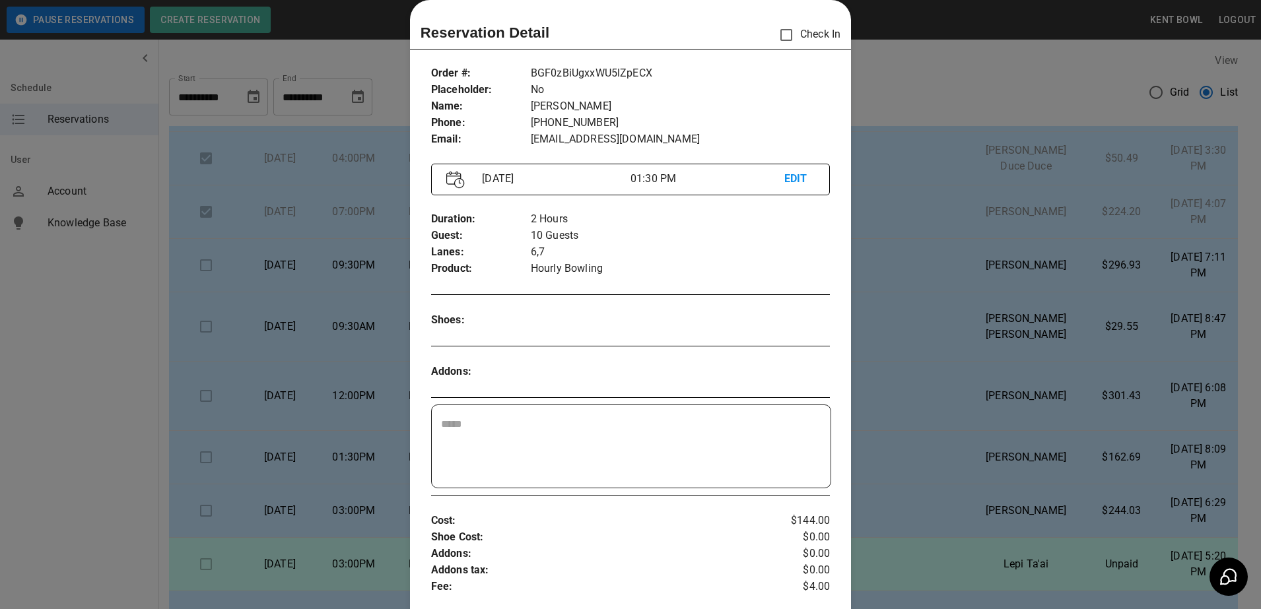
click at [65, 364] on div at bounding box center [630, 304] width 1261 height 609
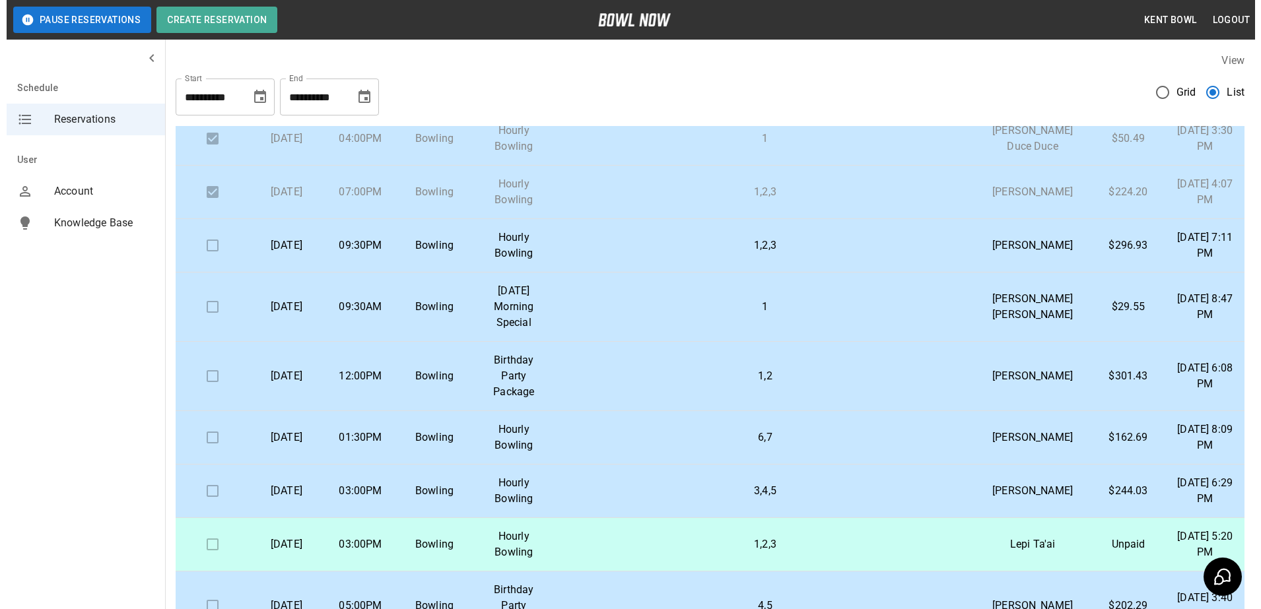
scroll to position [161, 0]
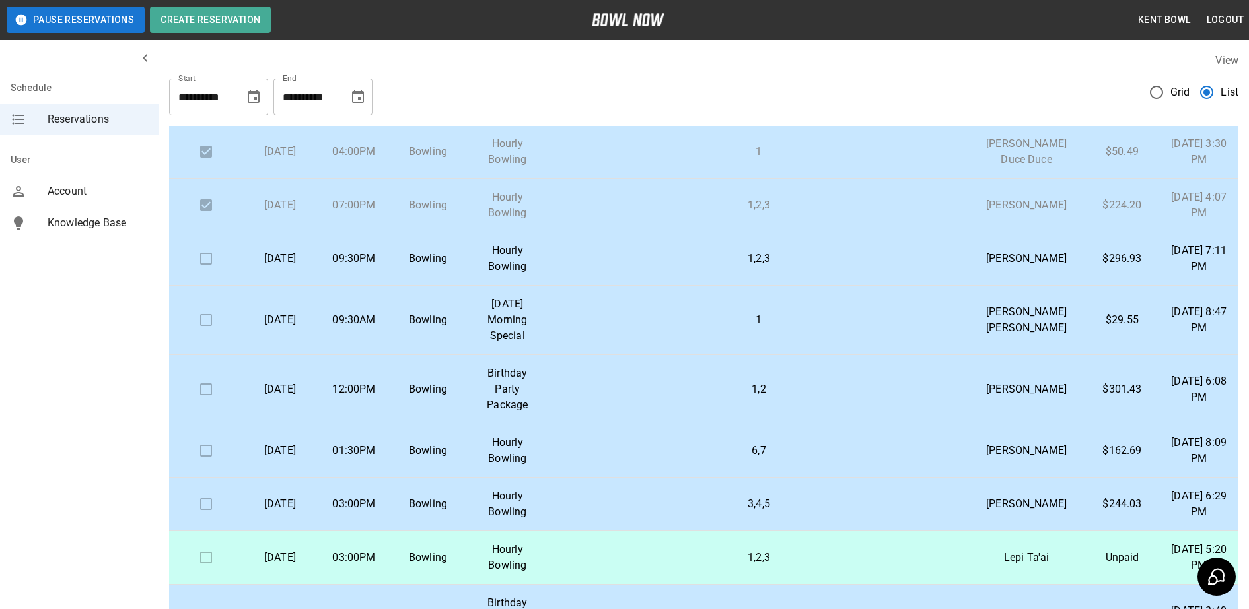
click at [407, 267] on p "Bowling" at bounding box center [427, 259] width 53 height 16
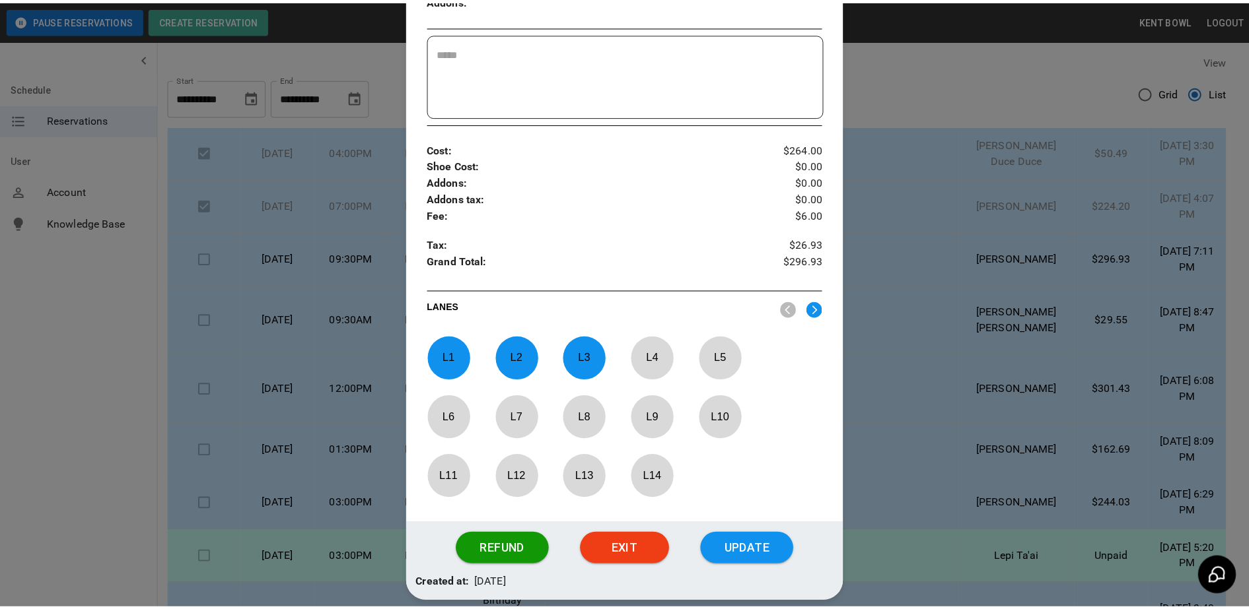
scroll to position [452, 0]
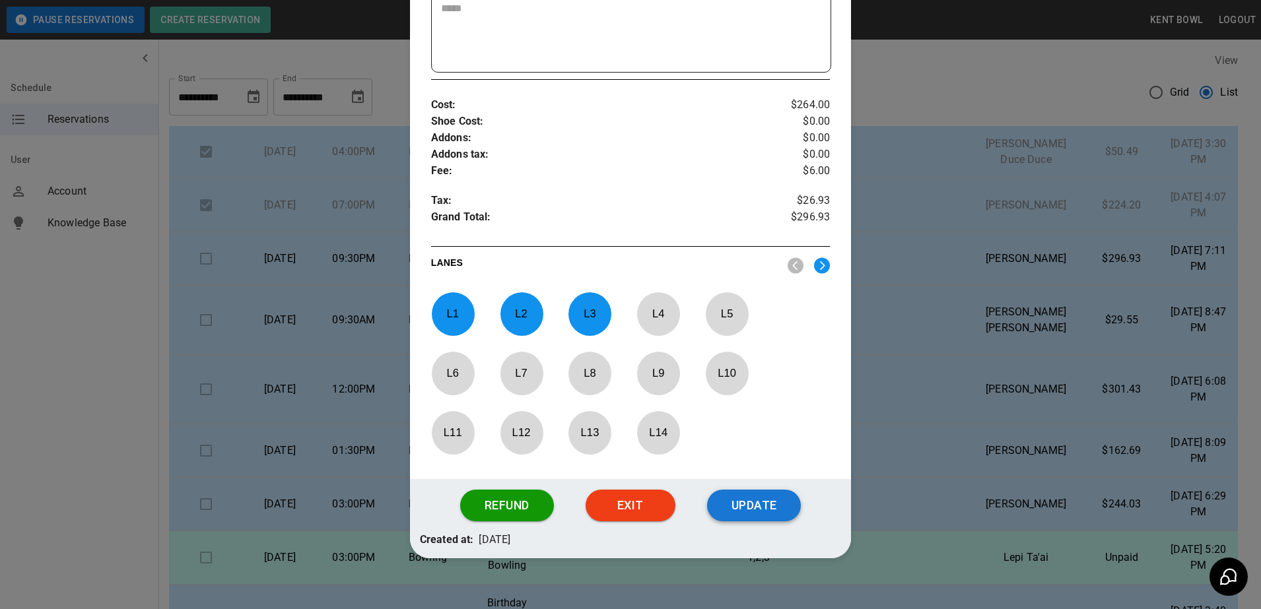
click at [761, 490] on button "Update" at bounding box center [754, 506] width 94 height 32
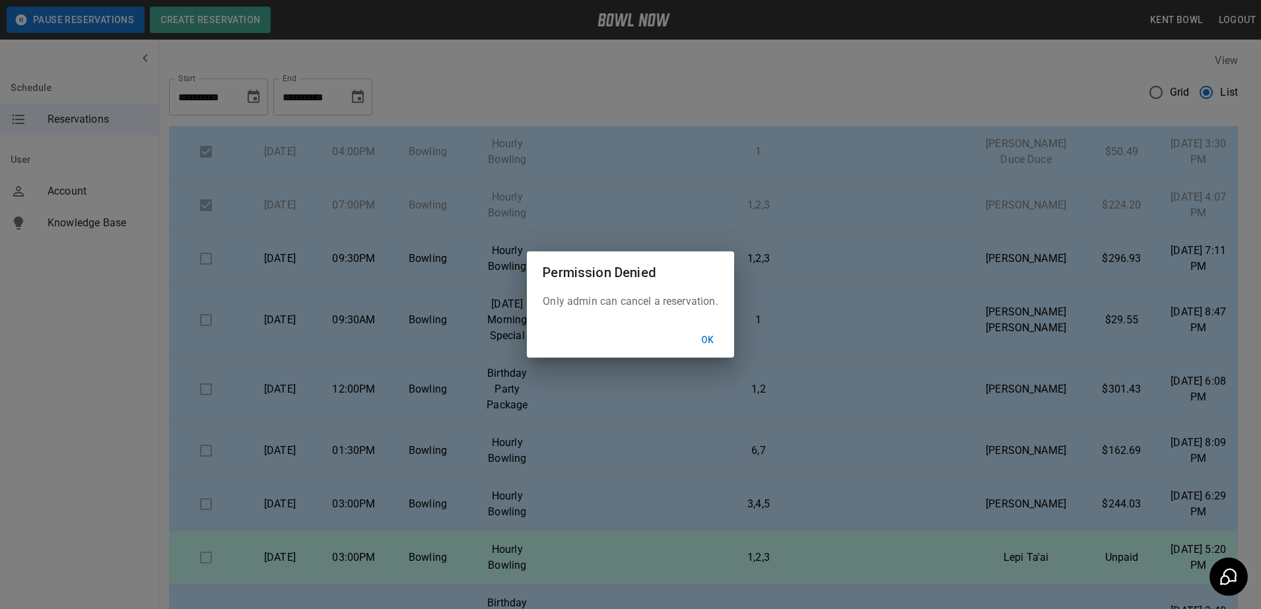
click at [708, 340] on button "Ok" at bounding box center [708, 340] width 42 height 24
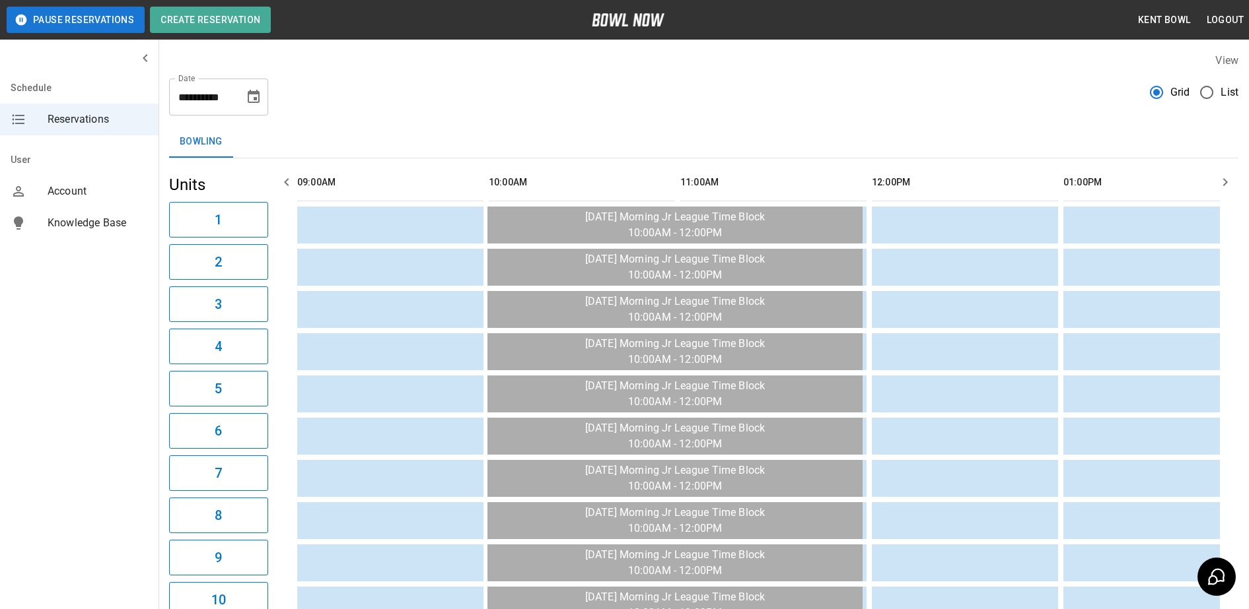
scroll to position [0, 2162]
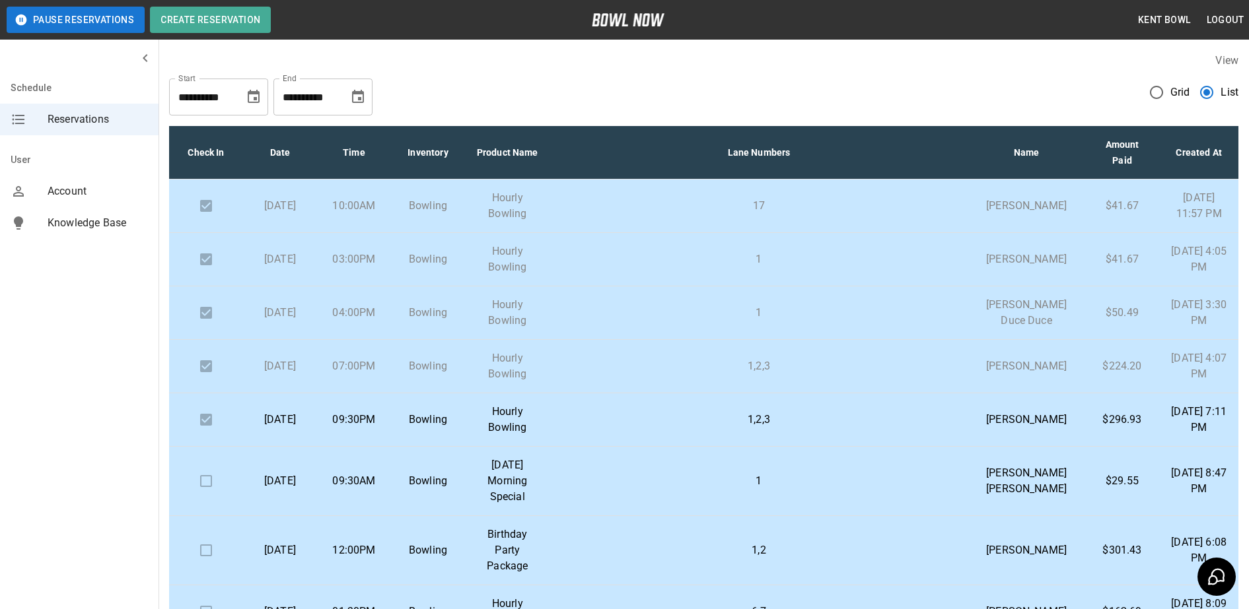
click at [419, 428] on p "Bowling" at bounding box center [427, 420] width 53 height 16
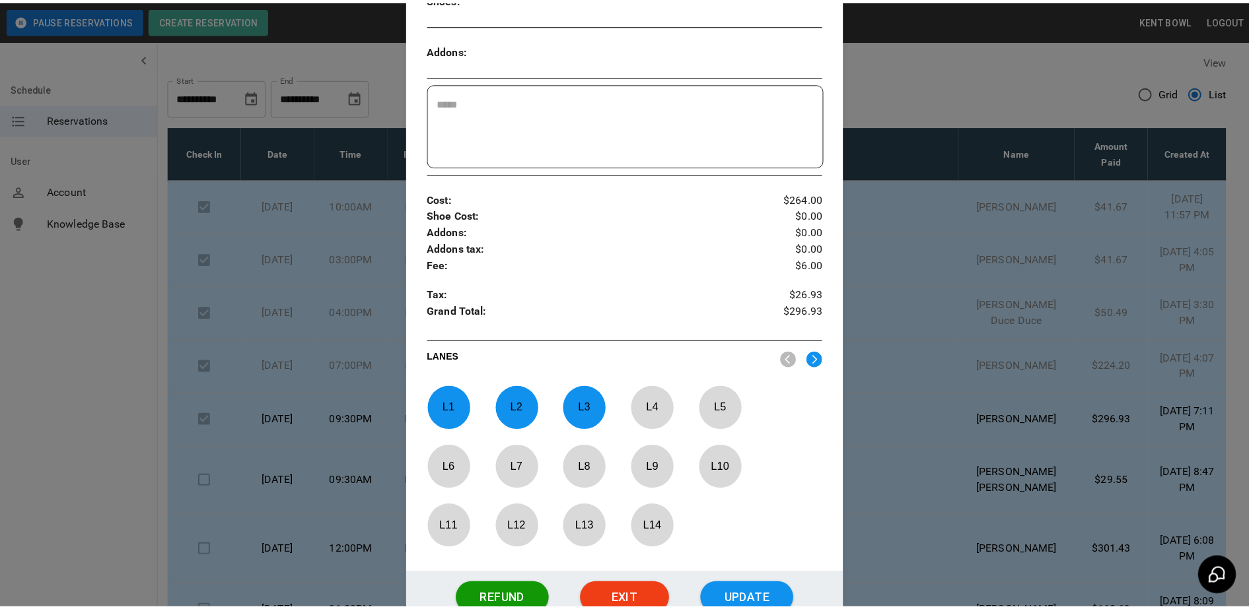
scroll to position [360, 0]
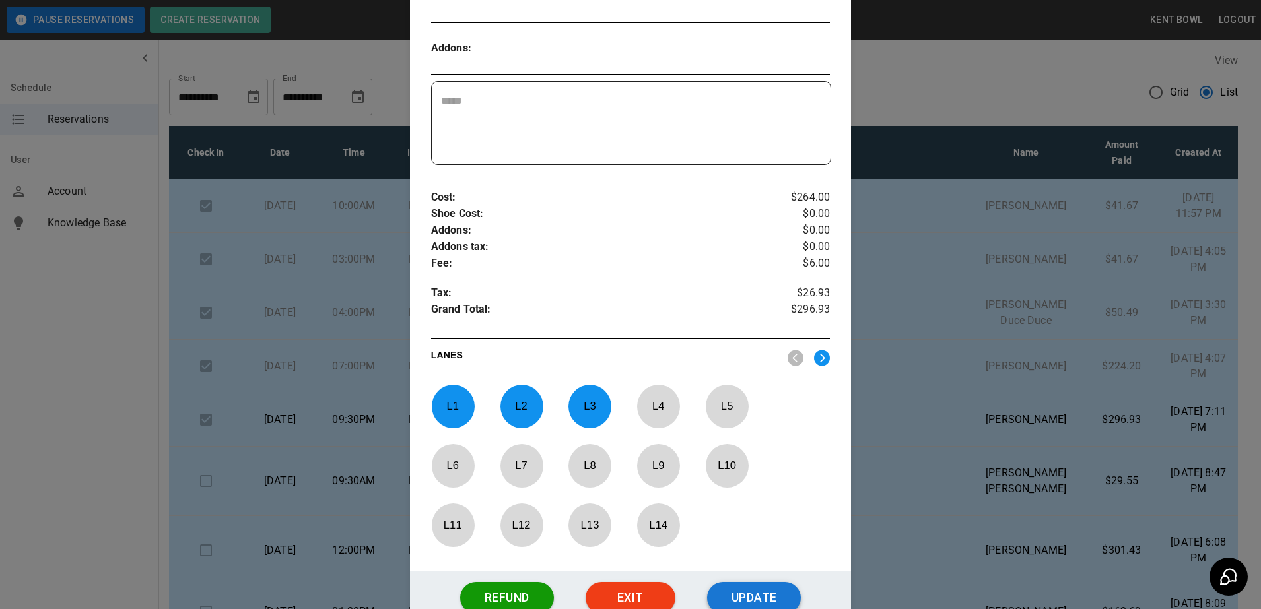
click at [761, 590] on button "Update" at bounding box center [754, 598] width 94 height 32
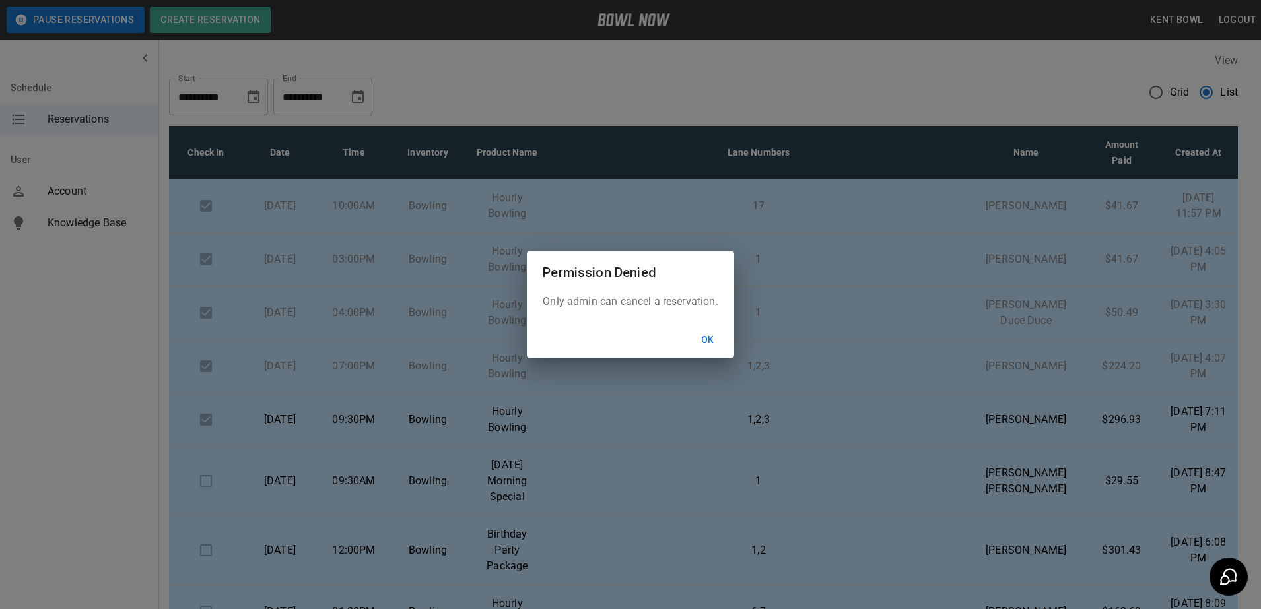
click at [708, 340] on button "Ok" at bounding box center [708, 340] width 42 height 24
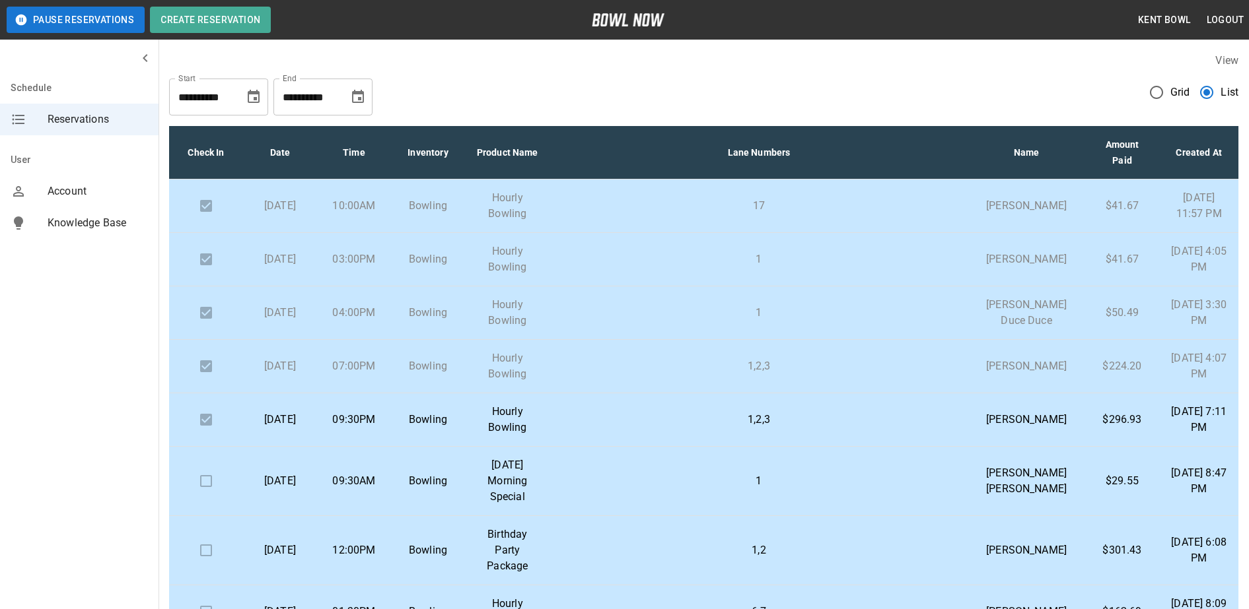
click at [258, 98] on icon "Choose date, selected date is Oct 11, 2025" at bounding box center [254, 96] width 12 height 13
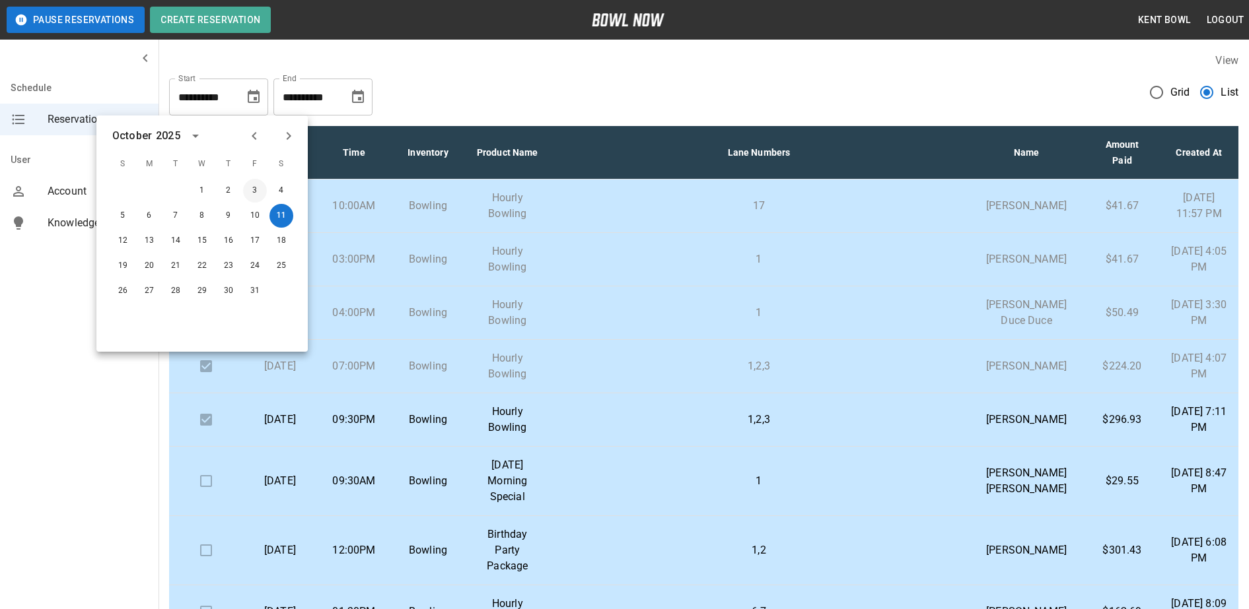
click at [255, 190] on button "3" at bounding box center [255, 191] width 24 height 24
type input "**********"
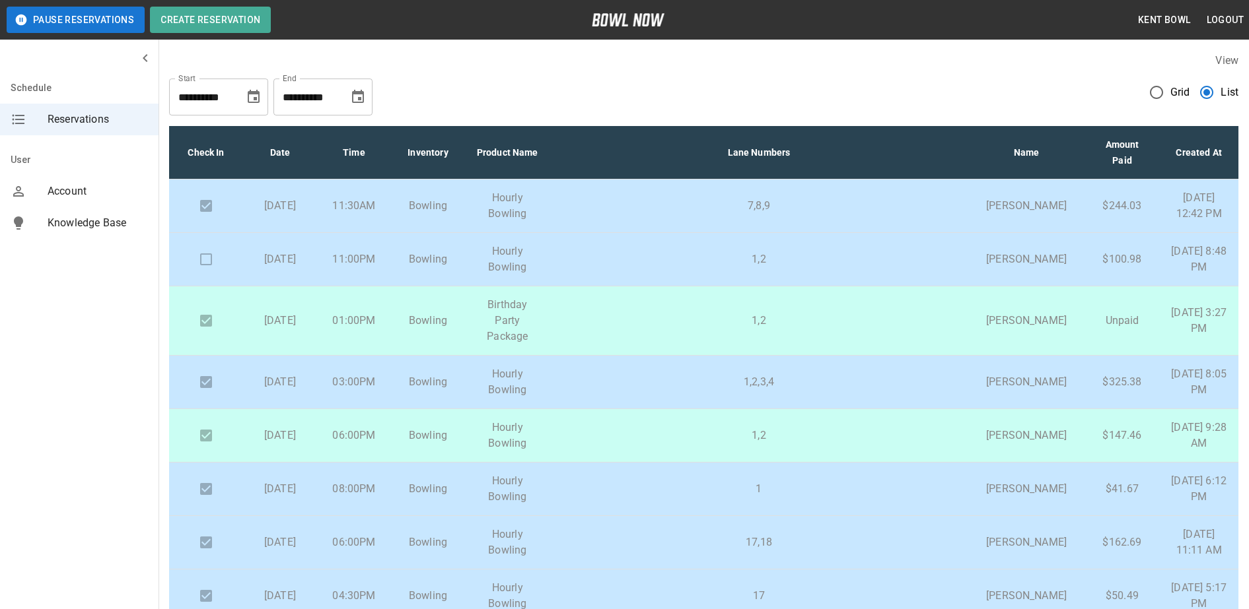
click at [207, 285] on td at bounding box center [206, 259] width 74 height 53
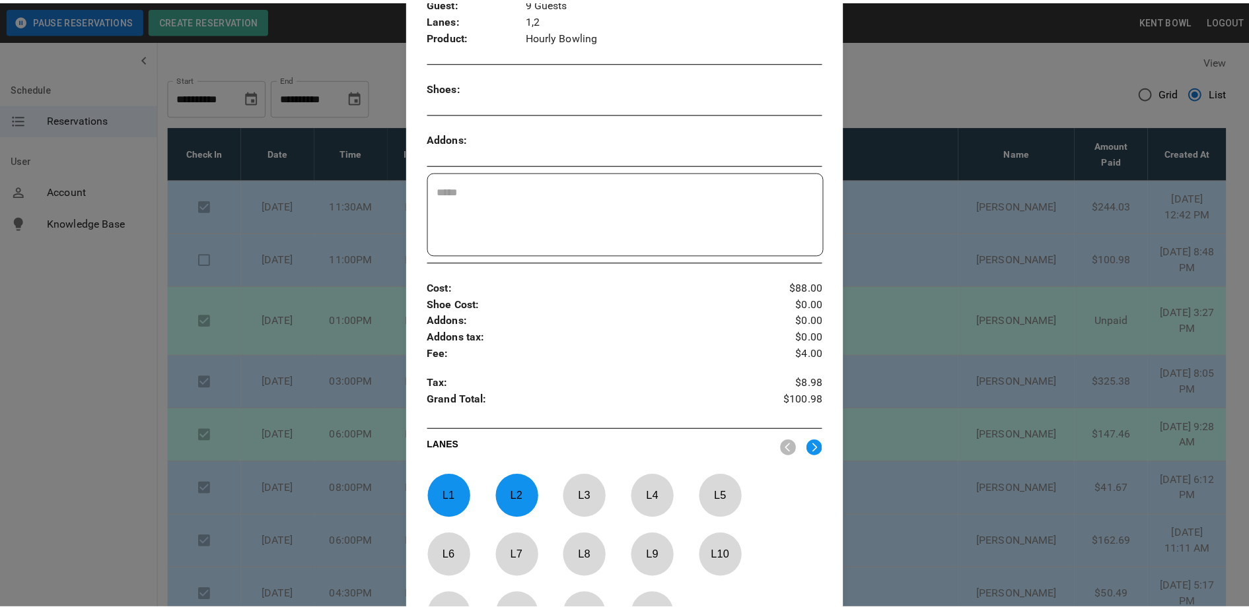
scroll to position [452, 0]
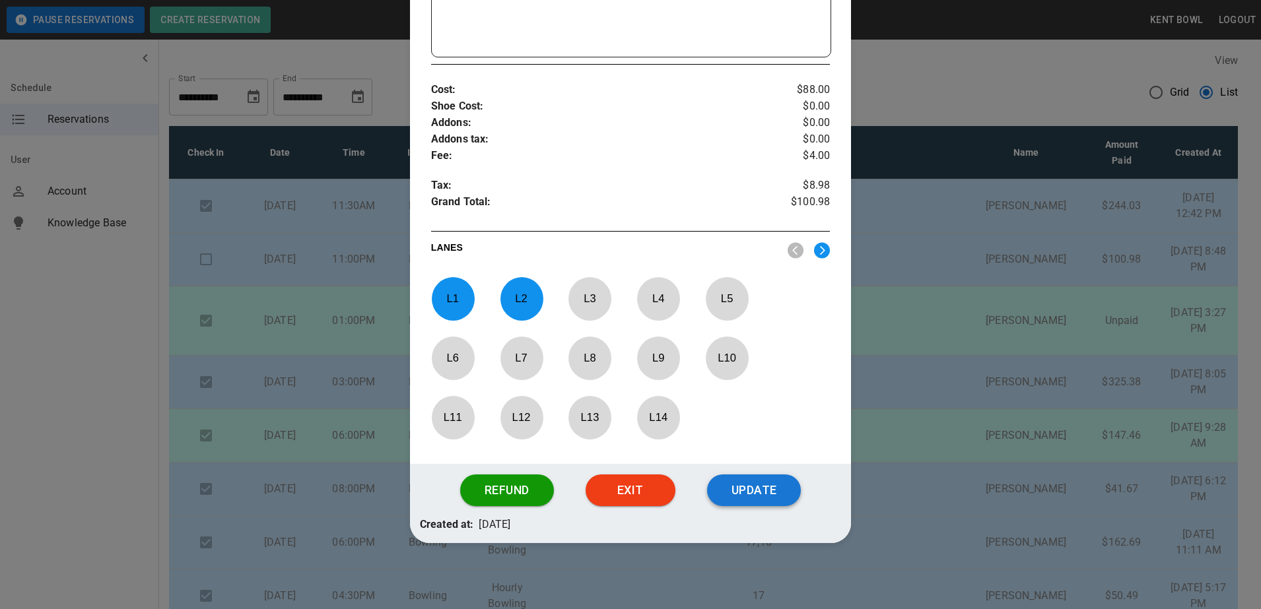
click at [762, 506] on button "Update" at bounding box center [754, 491] width 94 height 32
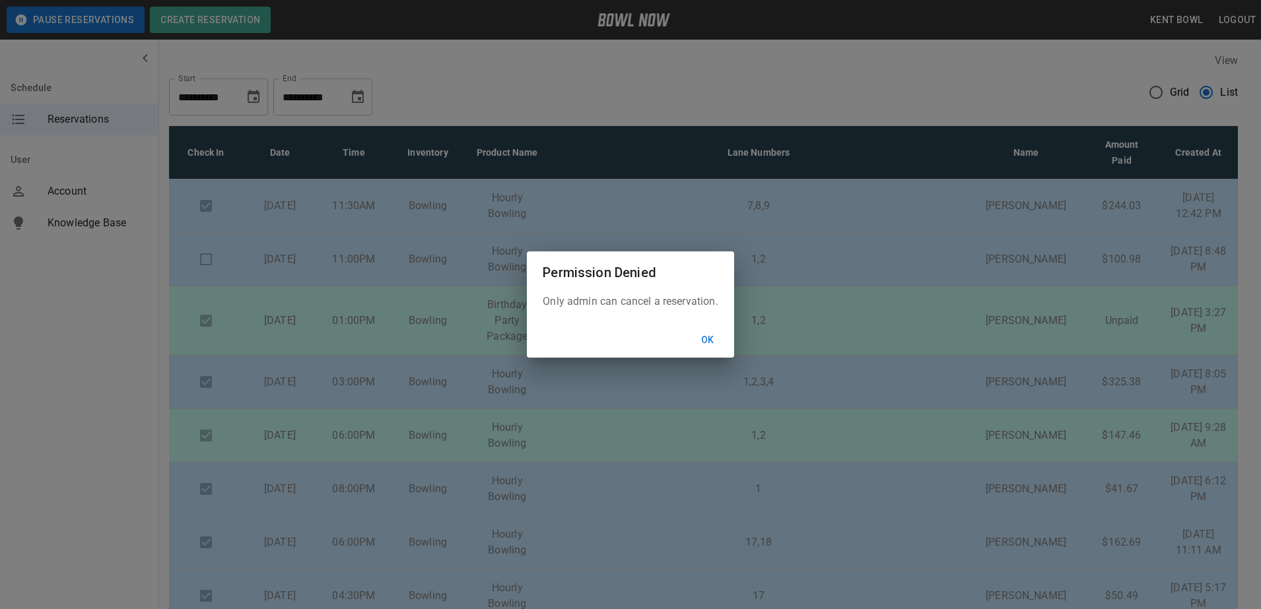
click at [710, 343] on button "Ok" at bounding box center [708, 340] width 42 height 24
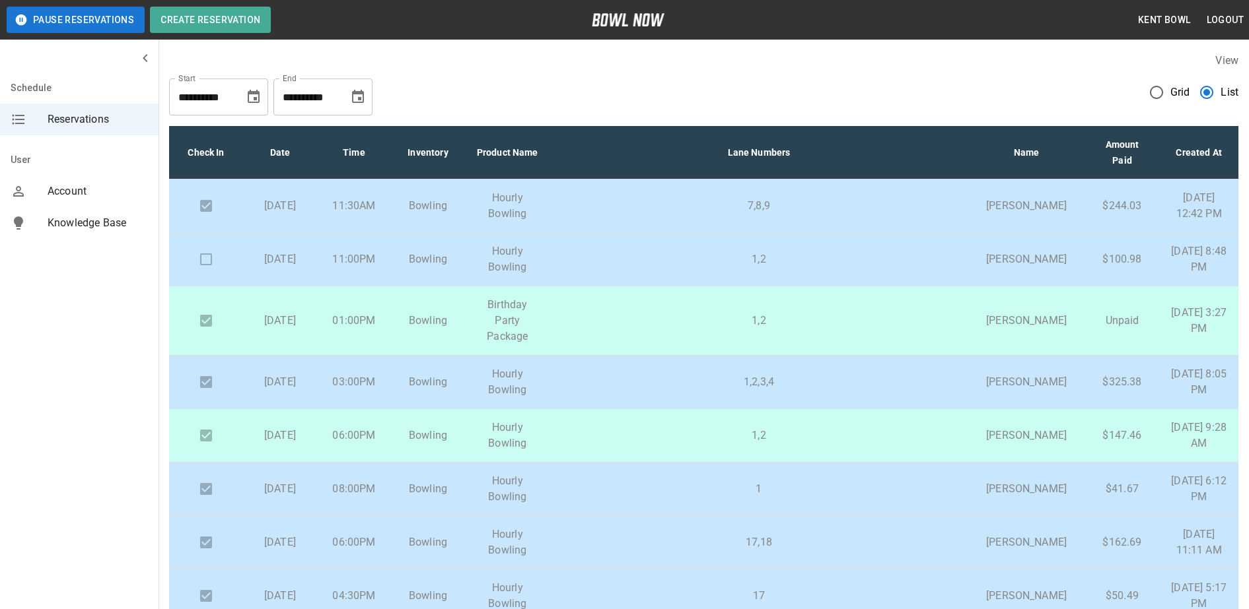
click at [251, 96] on icon "Choose date, selected date is Oct 3, 2025" at bounding box center [254, 97] width 16 height 16
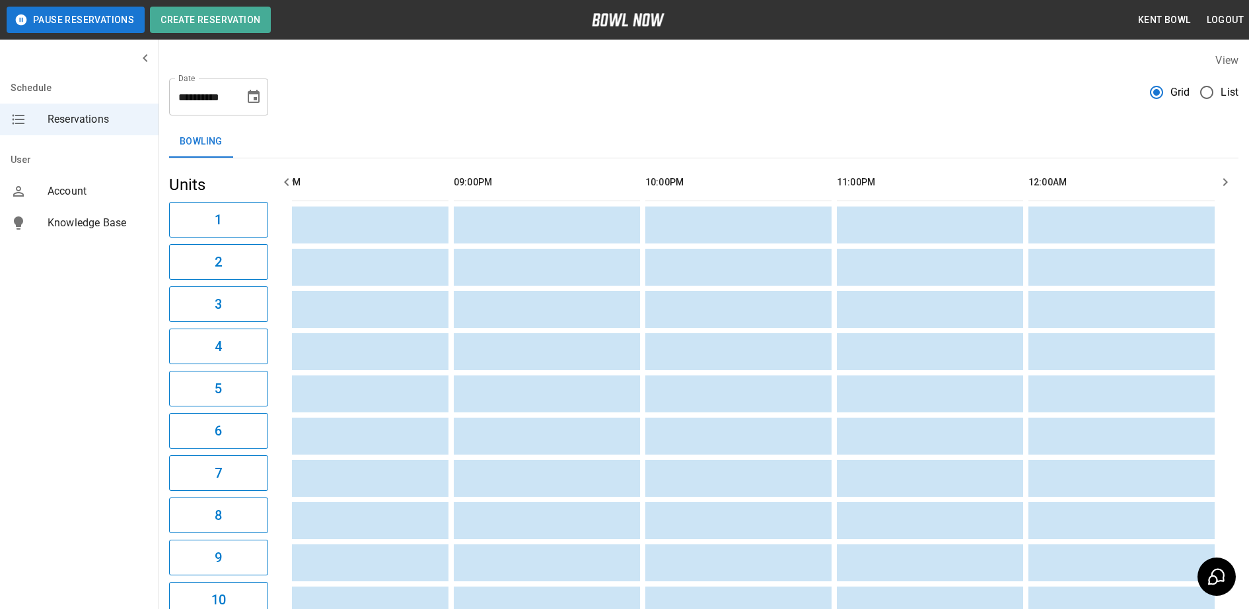
scroll to position [0, 2162]
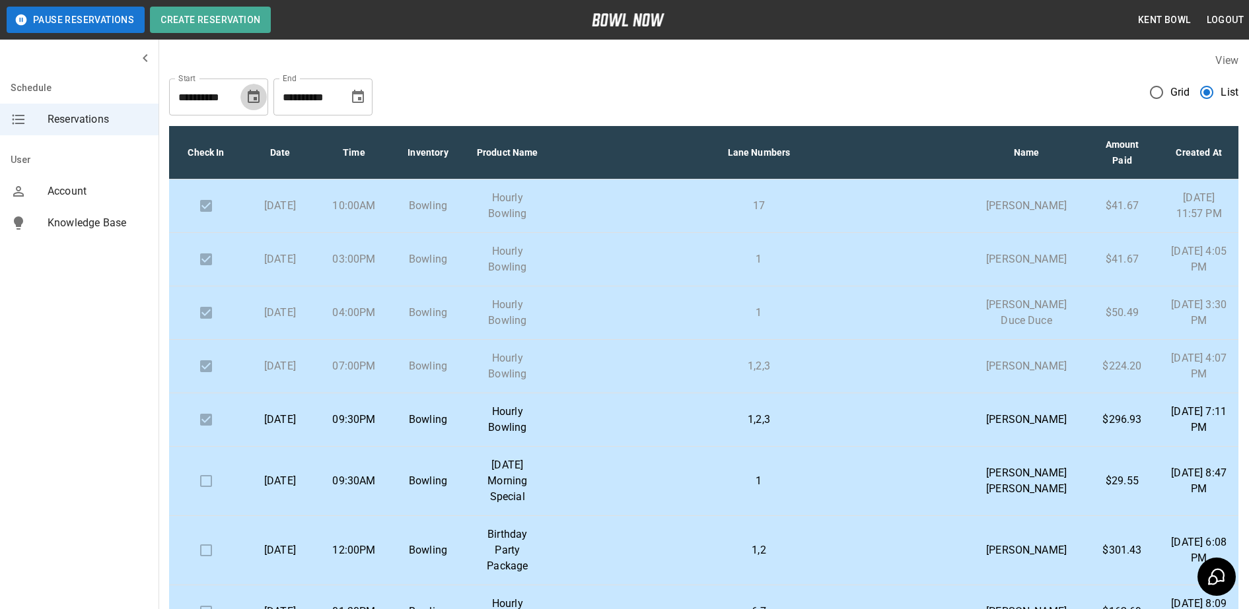
click at [250, 99] on icon "Choose date, selected date is Oct 11, 2025" at bounding box center [254, 97] width 16 height 16
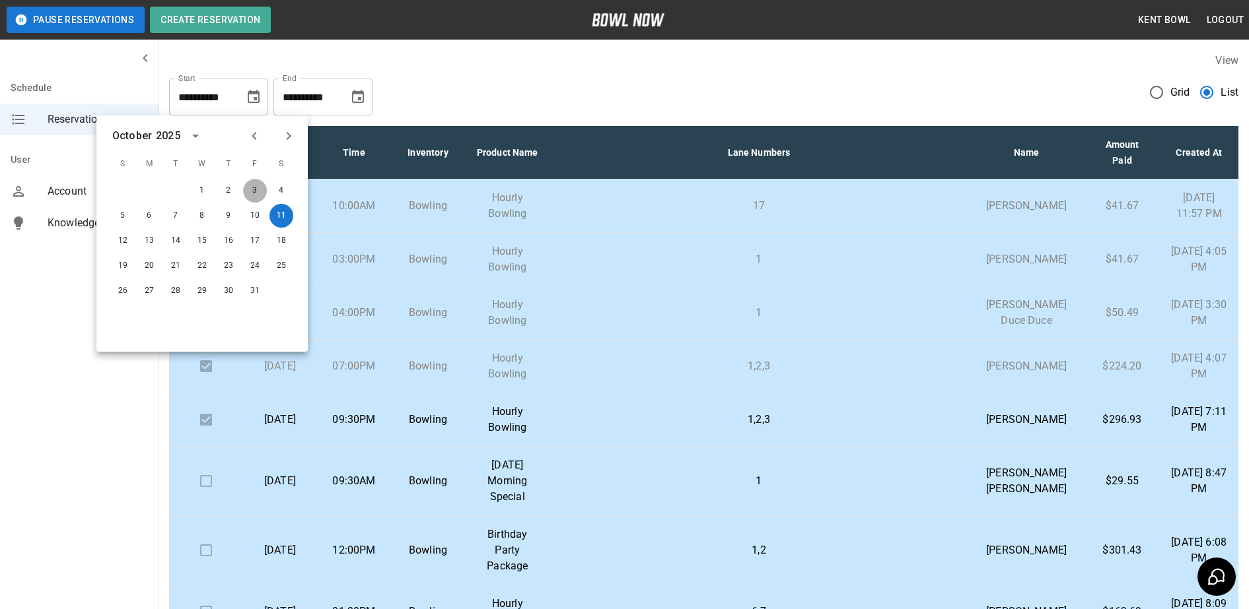
click at [261, 191] on button "3" at bounding box center [255, 191] width 24 height 24
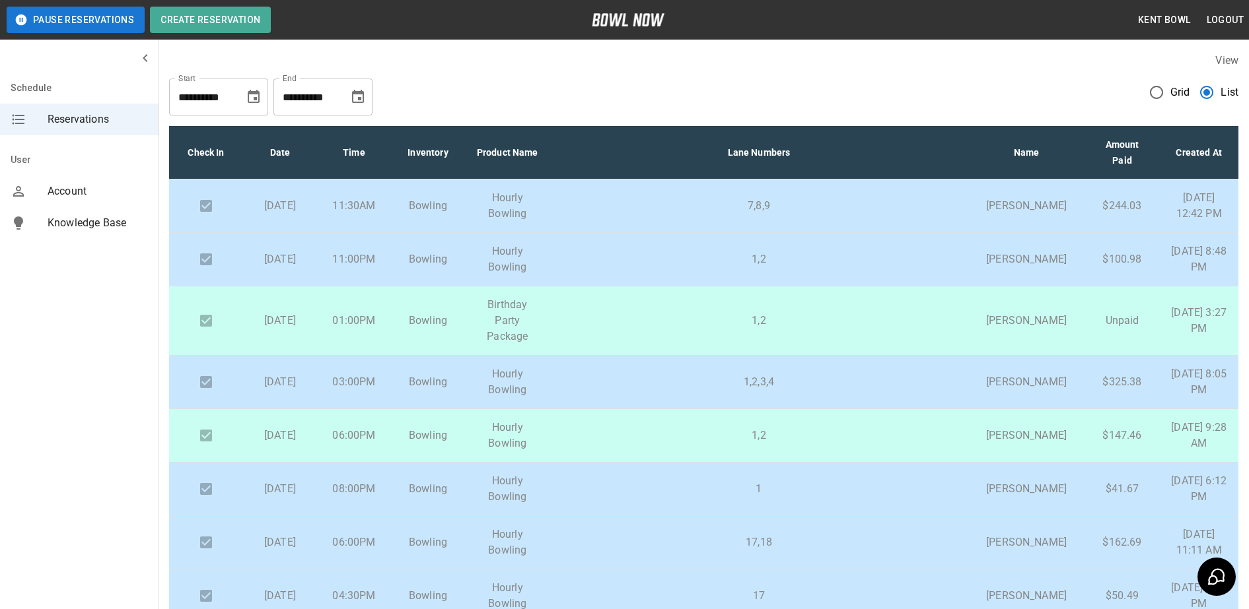
click at [326, 287] on td "11:00PM" at bounding box center [354, 259] width 74 height 53
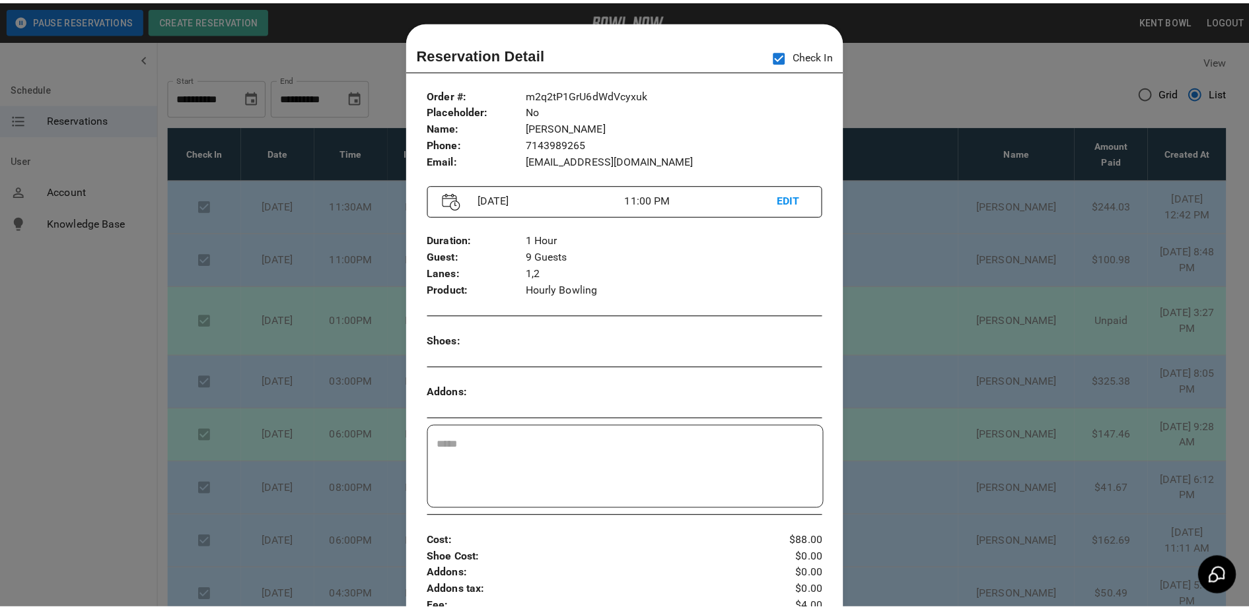
scroll to position [21, 0]
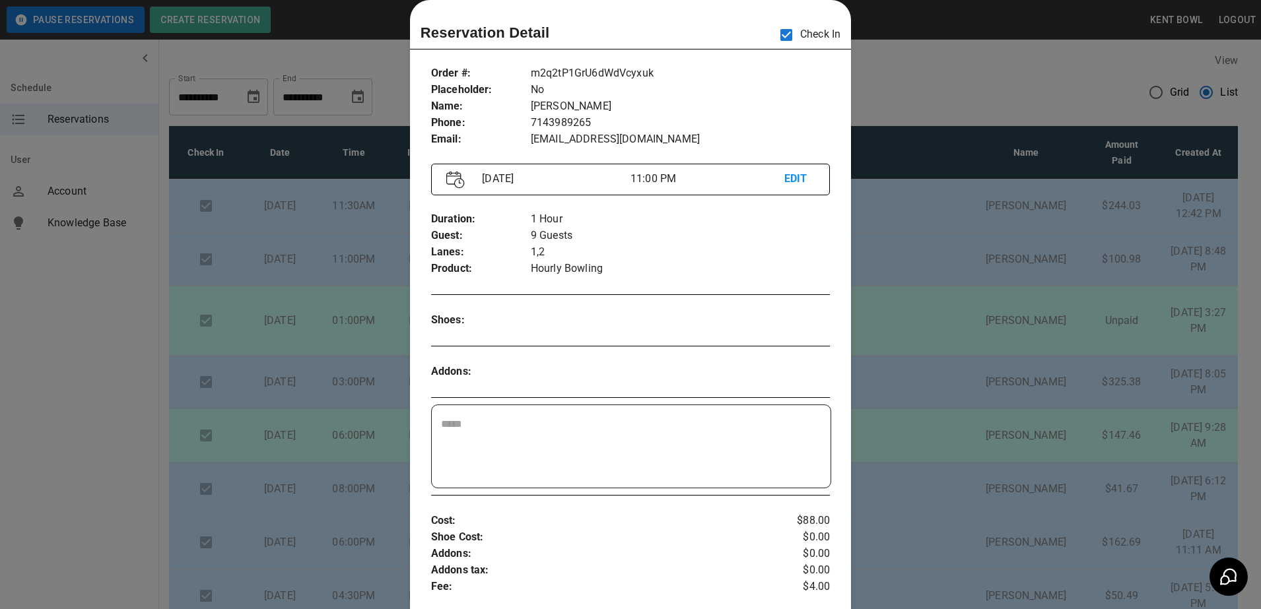
click at [57, 355] on div at bounding box center [630, 304] width 1261 height 609
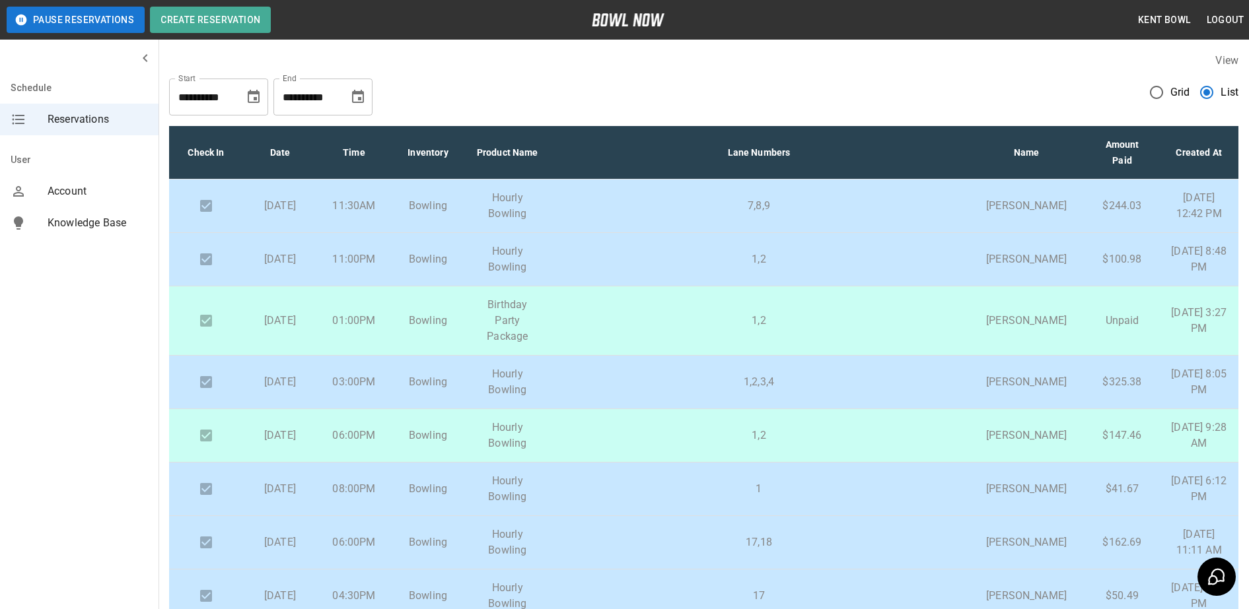
click at [254, 98] on icon "Choose date, selected date is Oct 3, 2025" at bounding box center [254, 96] width 12 height 13
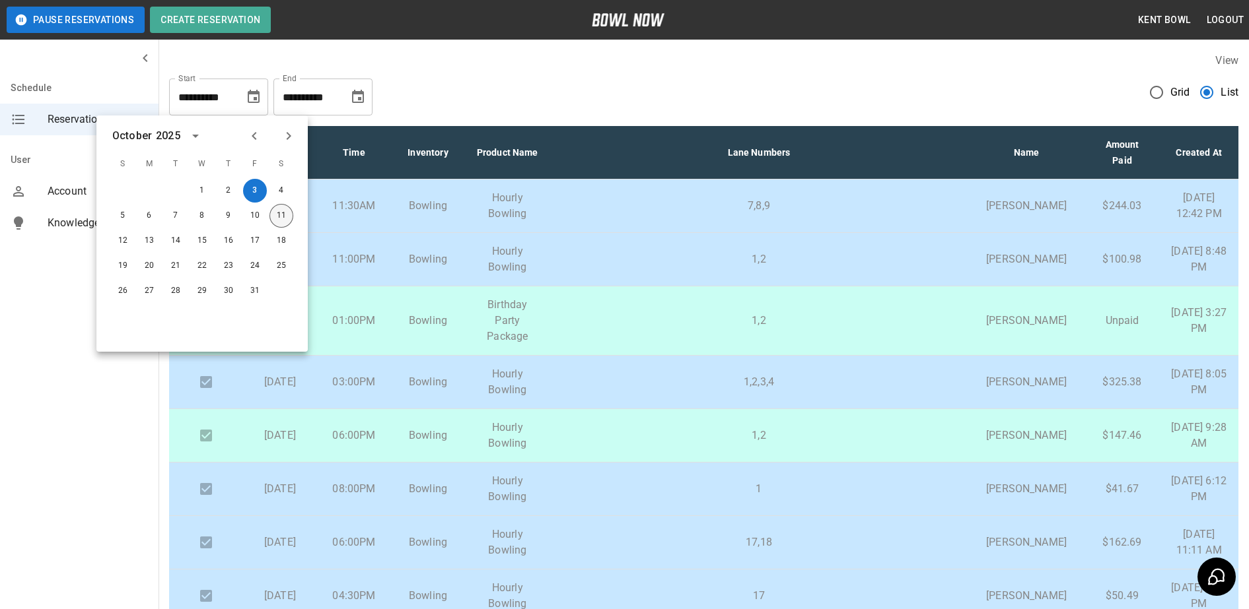
click at [281, 217] on button "11" at bounding box center [281, 216] width 24 height 24
type input "**********"
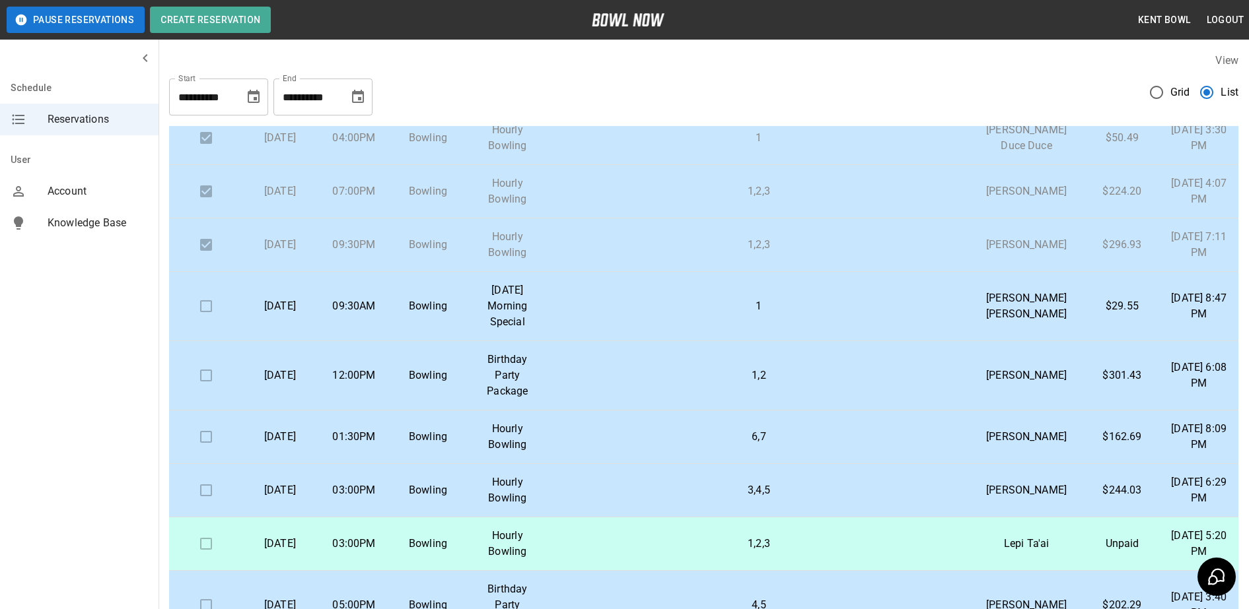
scroll to position [170, 0]
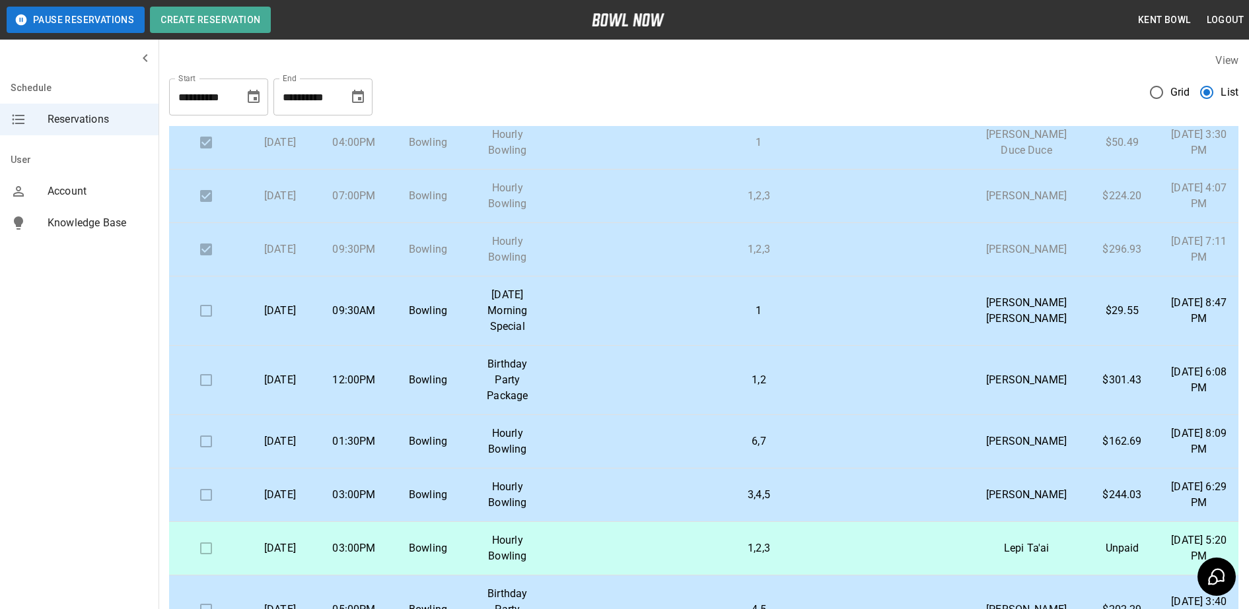
click at [254, 96] on icon "Choose date, selected date is Oct 11, 2025" at bounding box center [254, 97] width 16 height 16
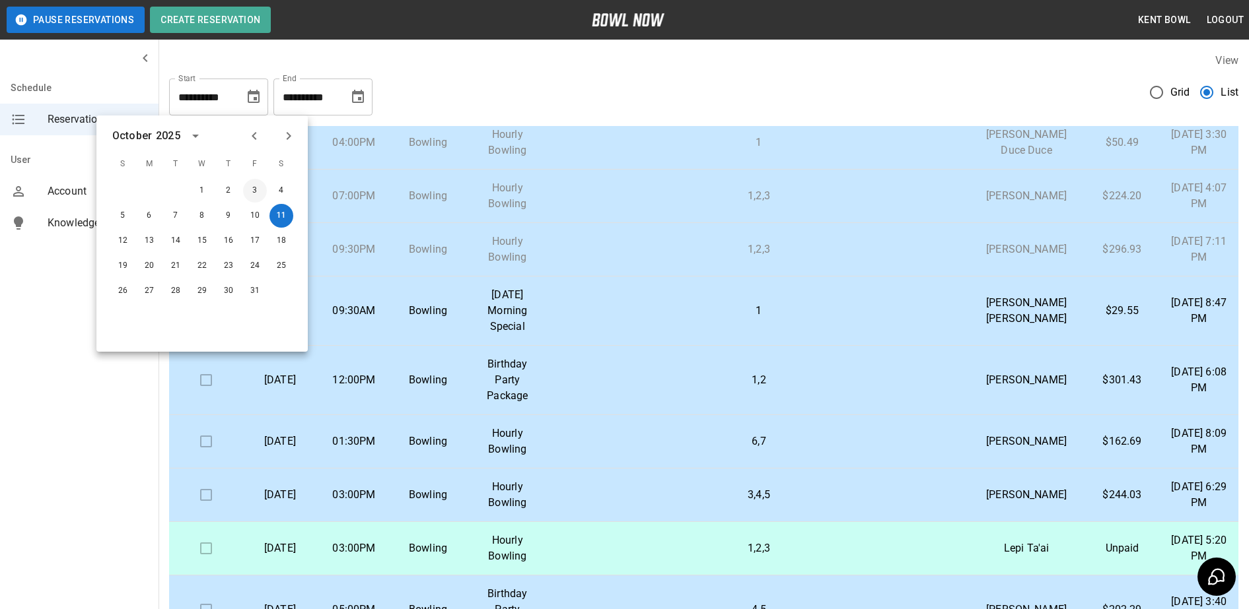
click at [255, 190] on button "3" at bounding box center [255, 191] width 24 height 24
type input "**********"
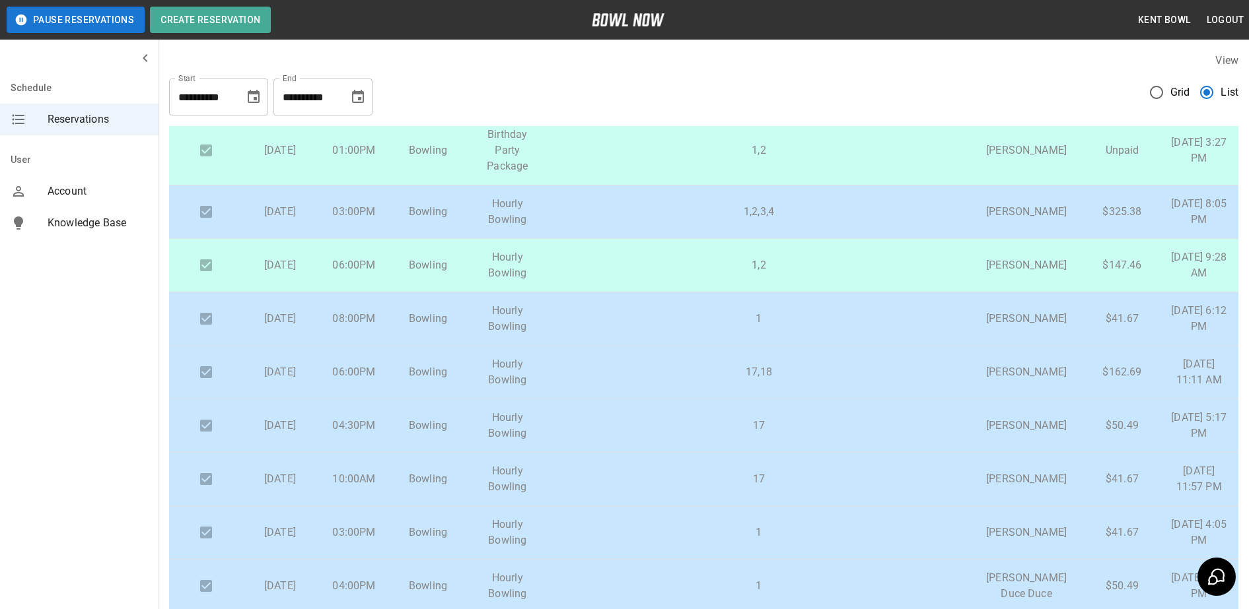
scroll to position [725, 0]
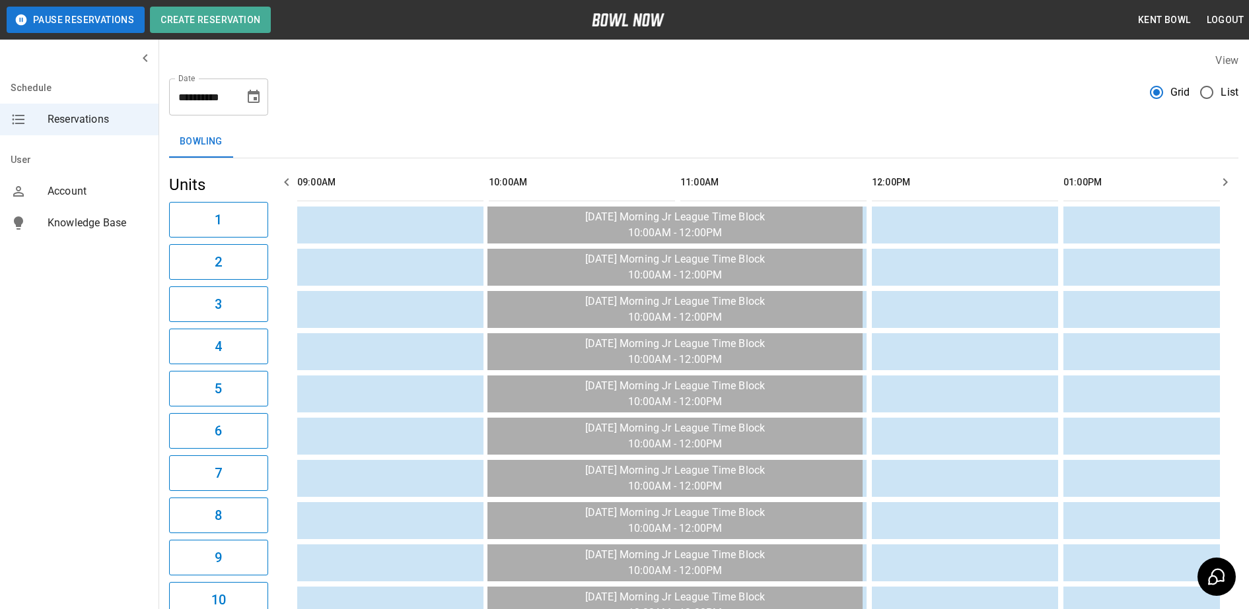
scroll to position [0, 2162]
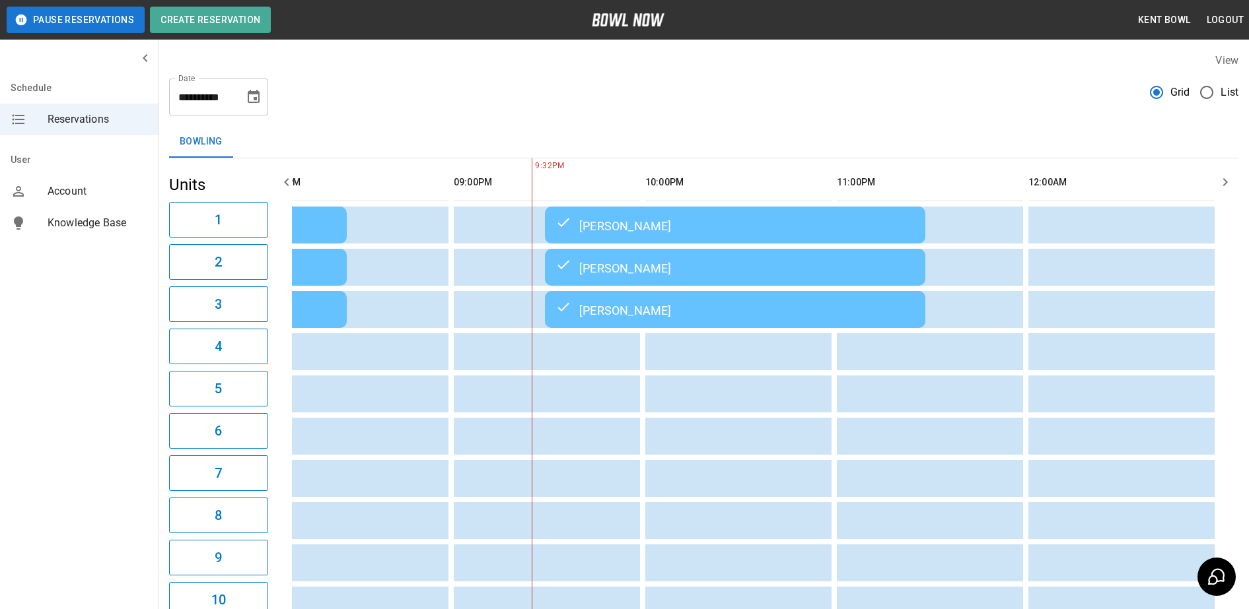
click at [254, 98] on icon "Choose date, selected date is Oct 11, 2025" at bounding box center [254, 96] width 12 height 13
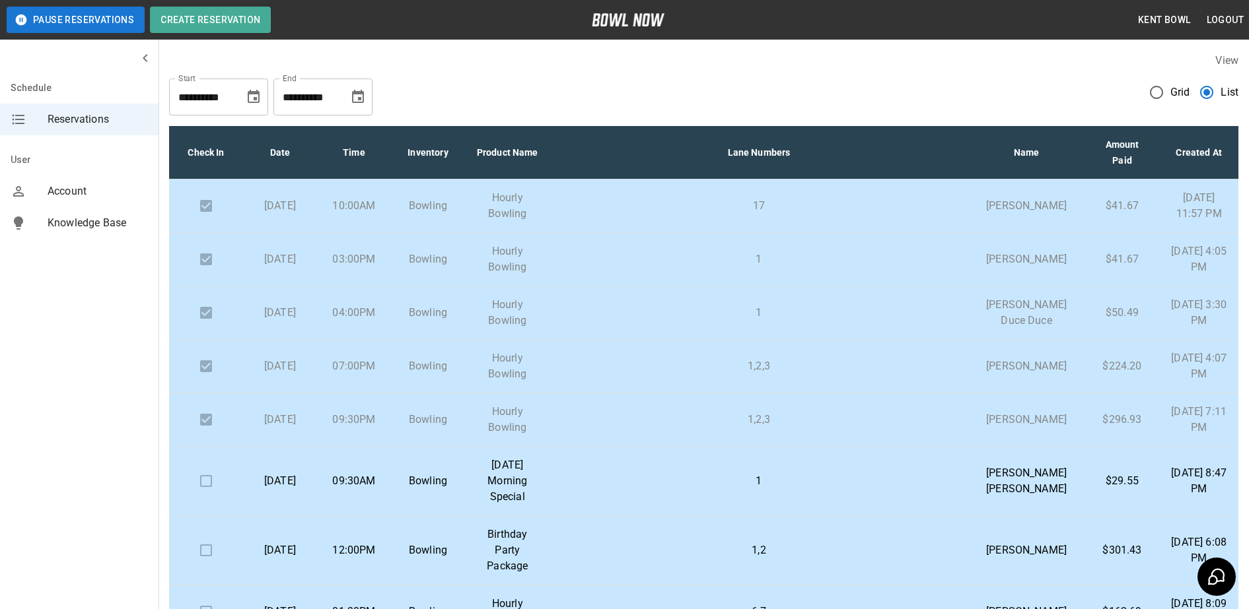
click at [254, 96] on icon "Choose date, selected date is Oct 11, 2025" at bounding box center [254, 97] width 16 height 16
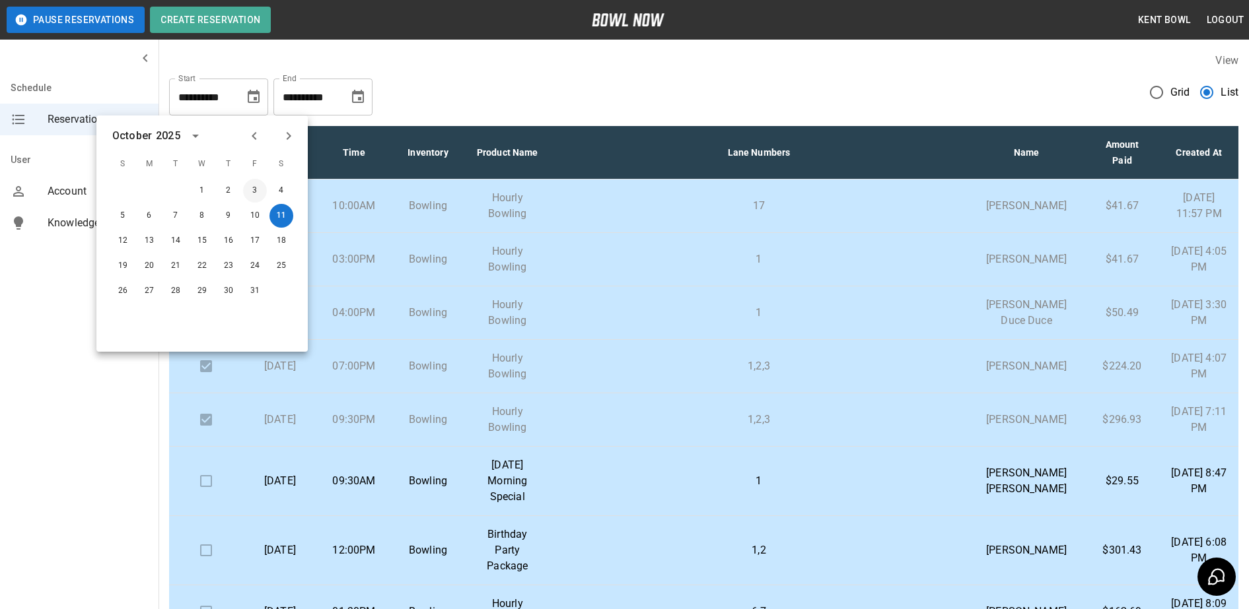
click at [255, 191] on button "3" at bounding box center [255, 191] width 24 height 24
type input "**********"
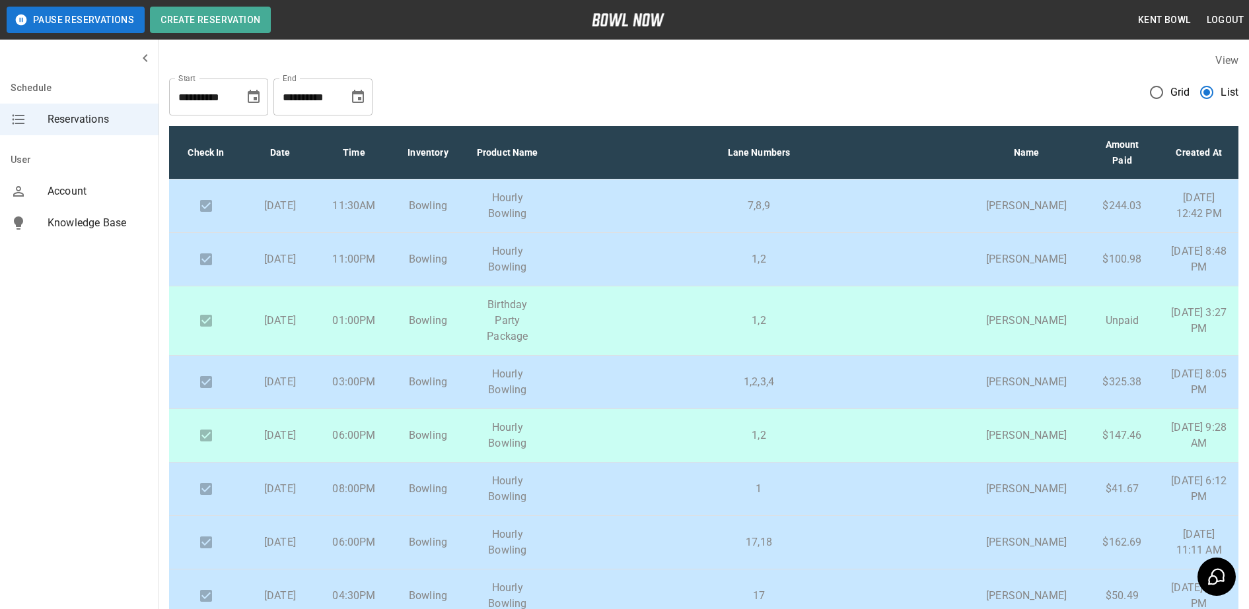
click at [512, 275] on p "Hourly Bowling" at bounding box center [507, 260] width 64 height 32
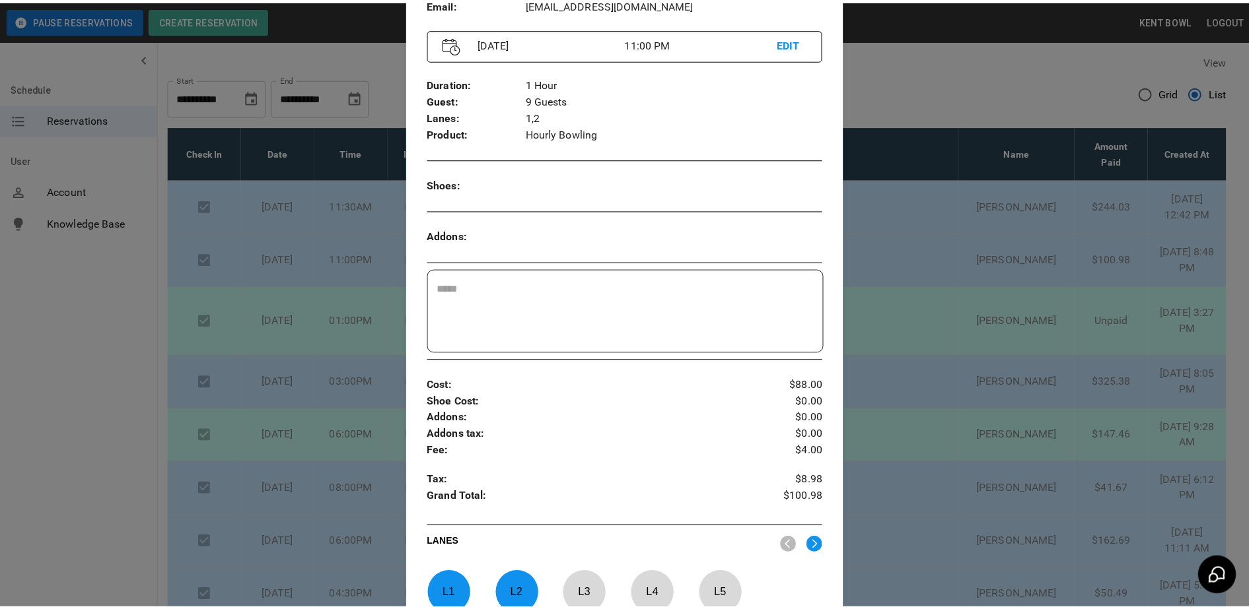
scroll to position [158, 0]
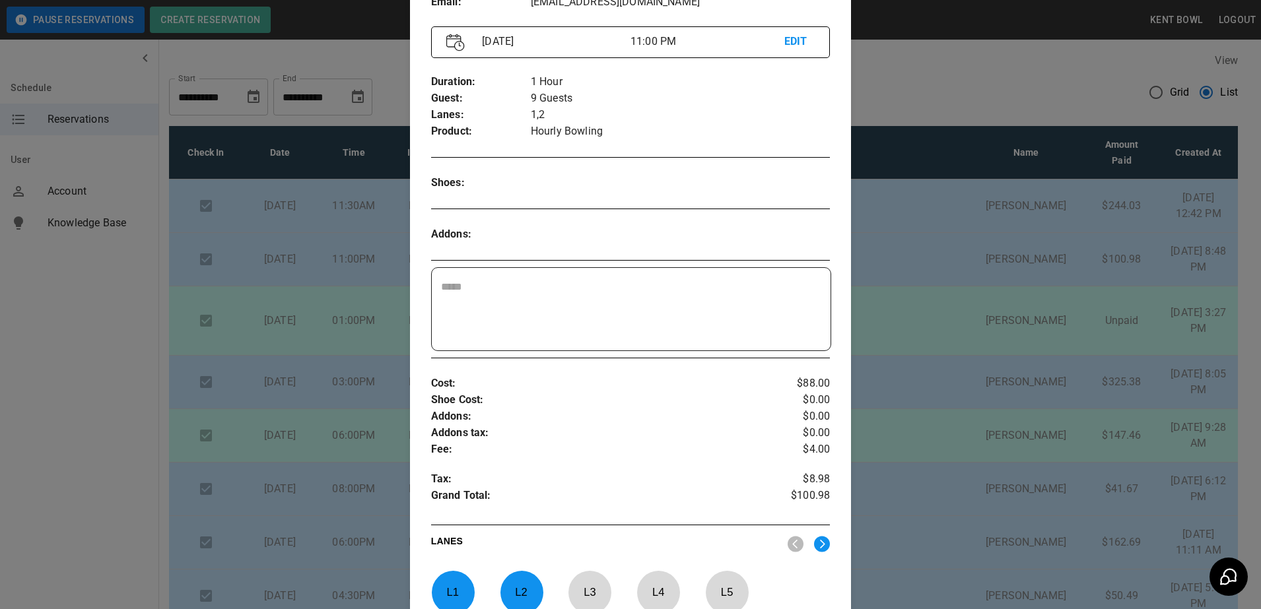
click at [96, 388] on div at bounding box center [630, 304] width 1261 height 609
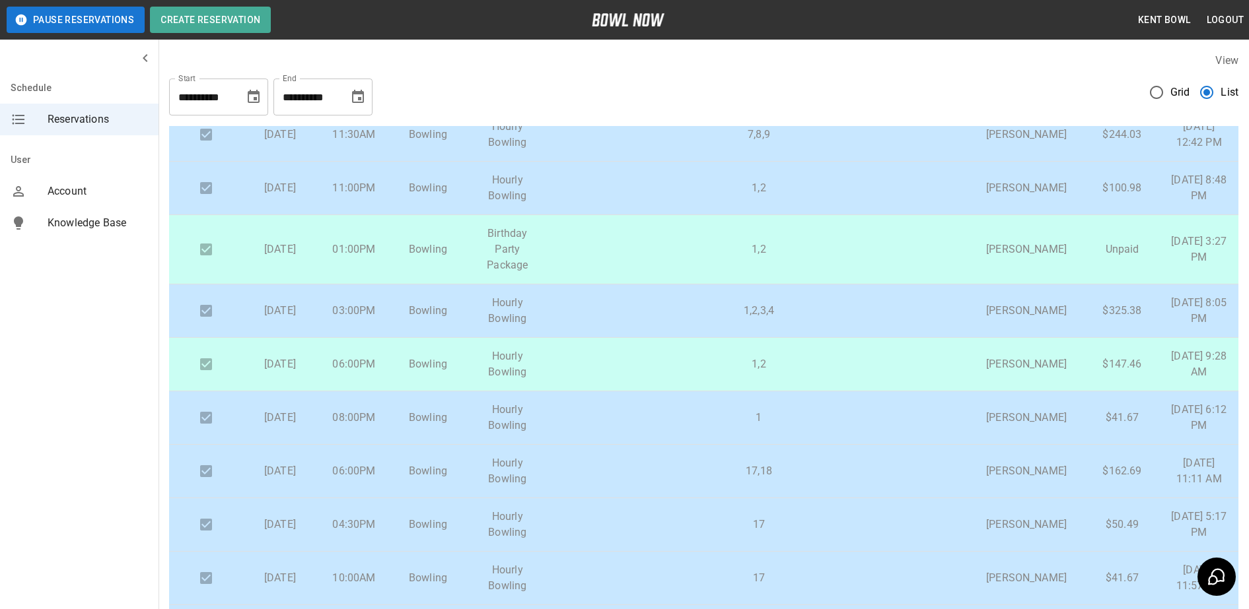
scroll to position [51, 0]
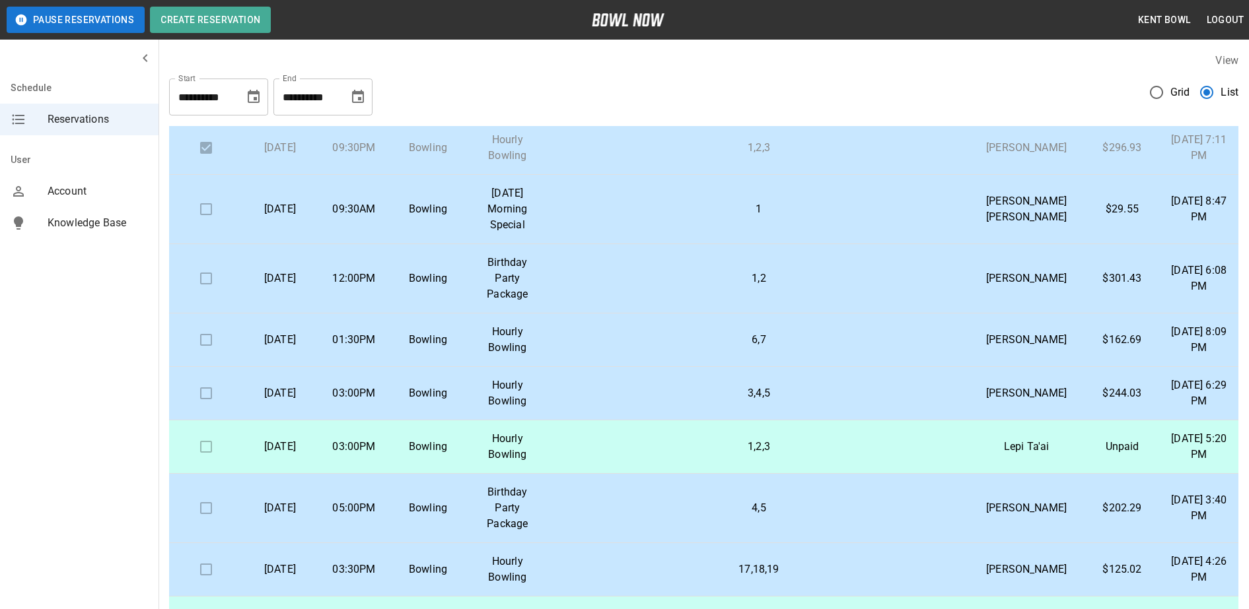
scroll to position [275, 0]
